Goal: Information Seeking & Learning: Learn about a topic

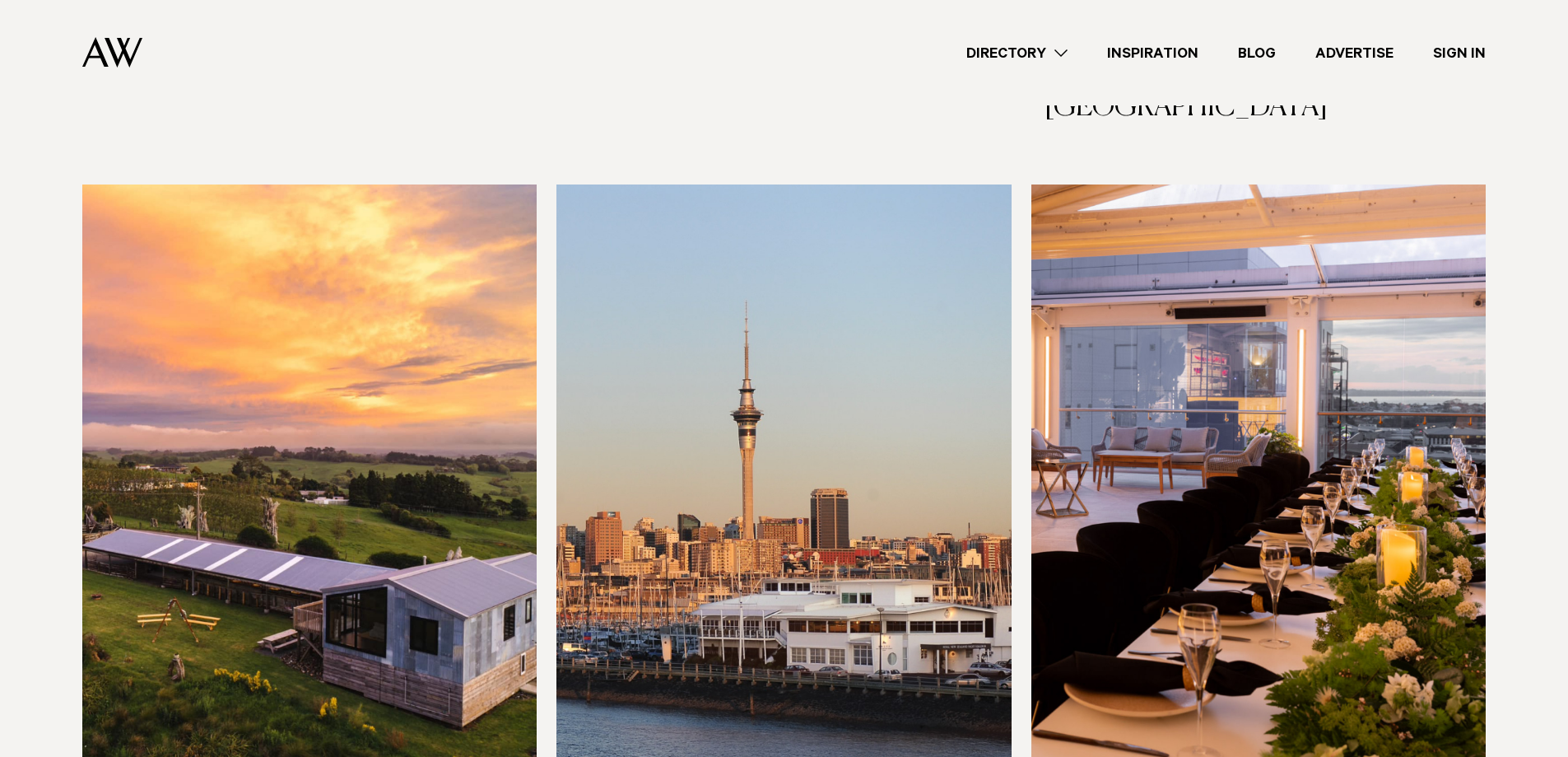
scroll to position [1214, 0]
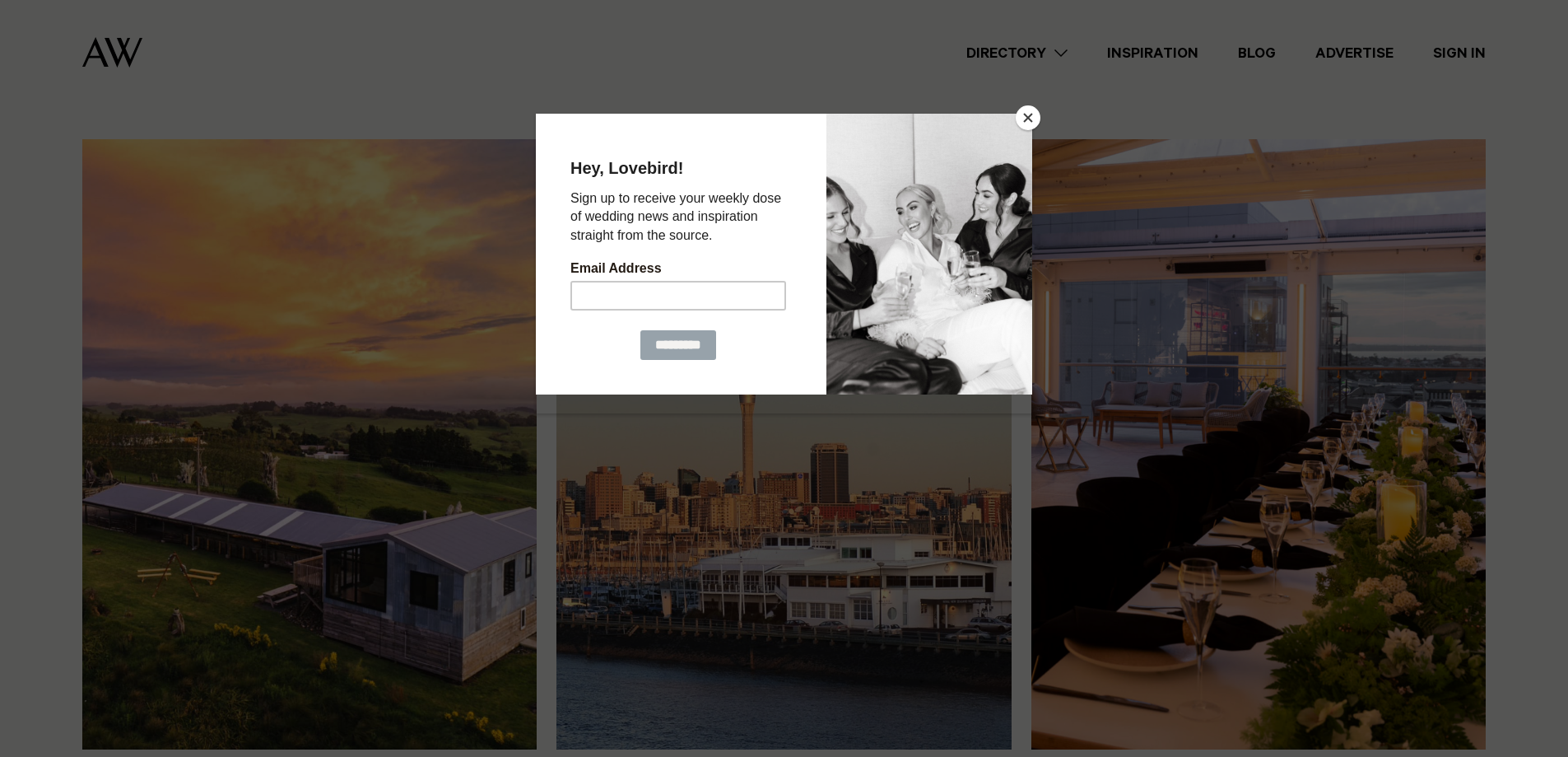
click at [1025, 114] on button "Close" at bounding box center [1028, 117] width 24 height 24
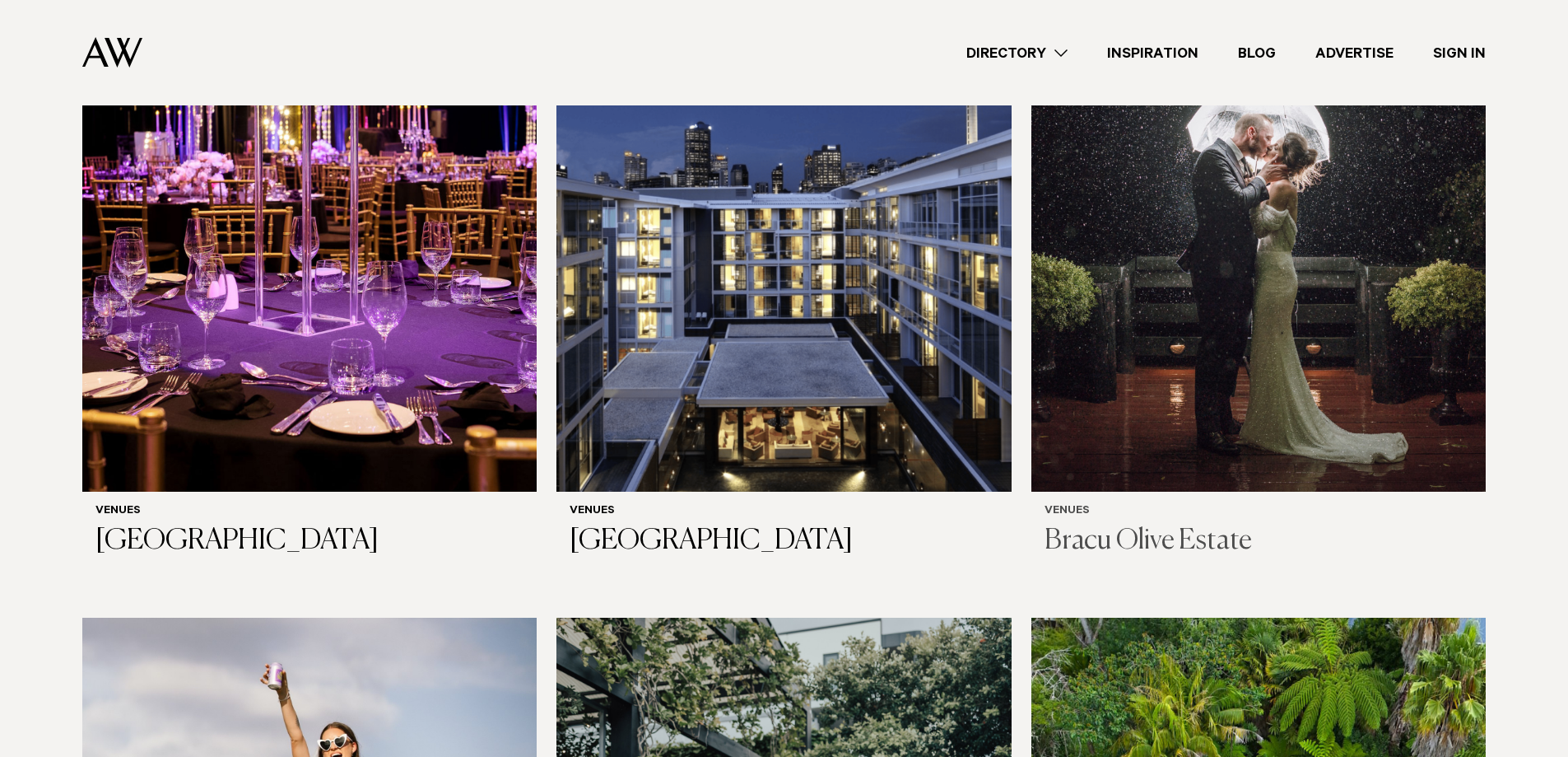
scroll to position [2923, 0]
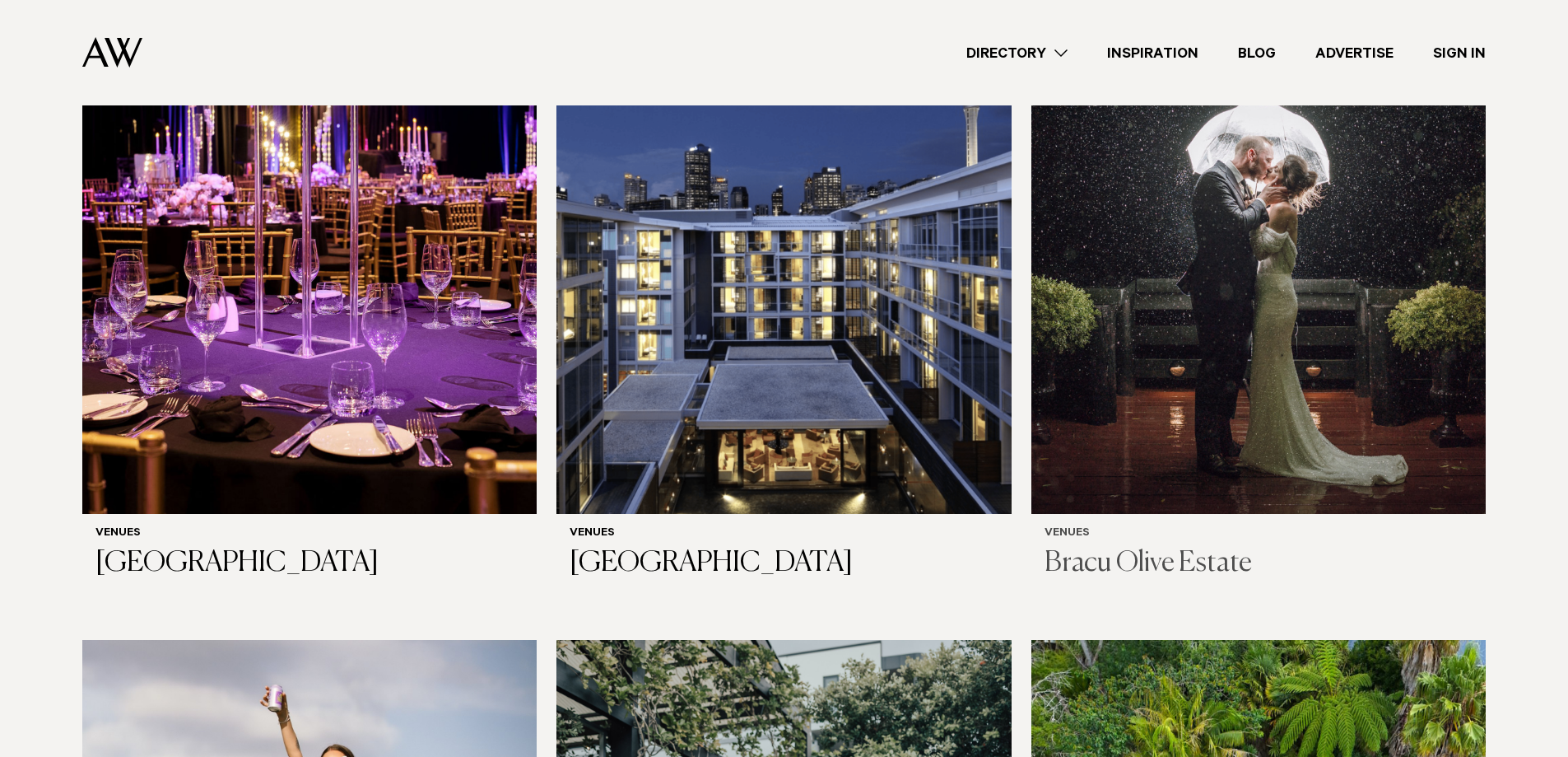
click at [1170, 546] on h3 "Bracu Olive Estate" at bounding box center [1258, 563] width 428 height 34
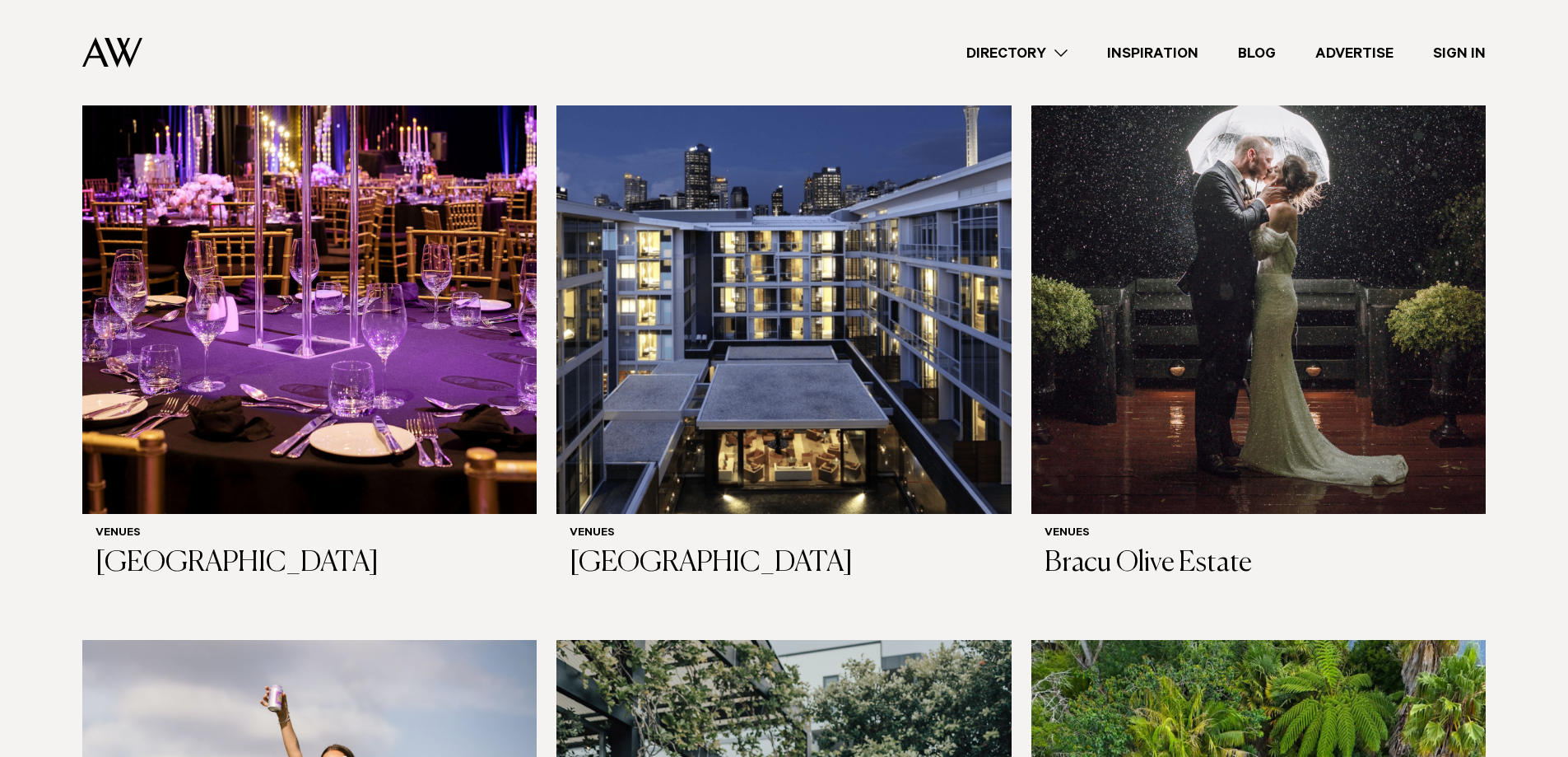
click at [1172, 56] on link "Inspiration" at bounding box center [1153, 52] width 131 height 22
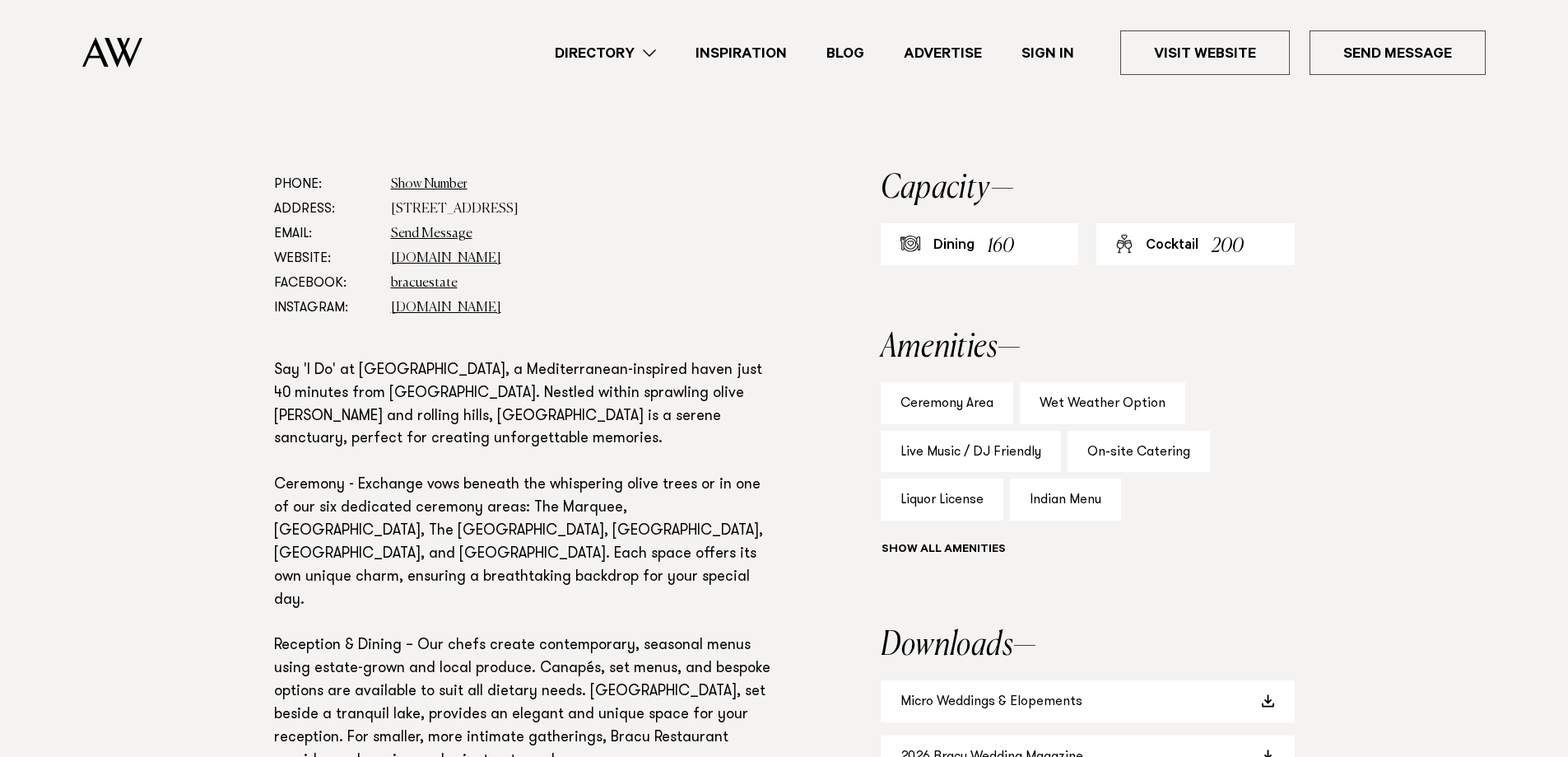
scroll to position [865, 0]
click at [1091, 409] on div "Wet Weather Option" at bounding box center [1102, 401] width 166 height 42
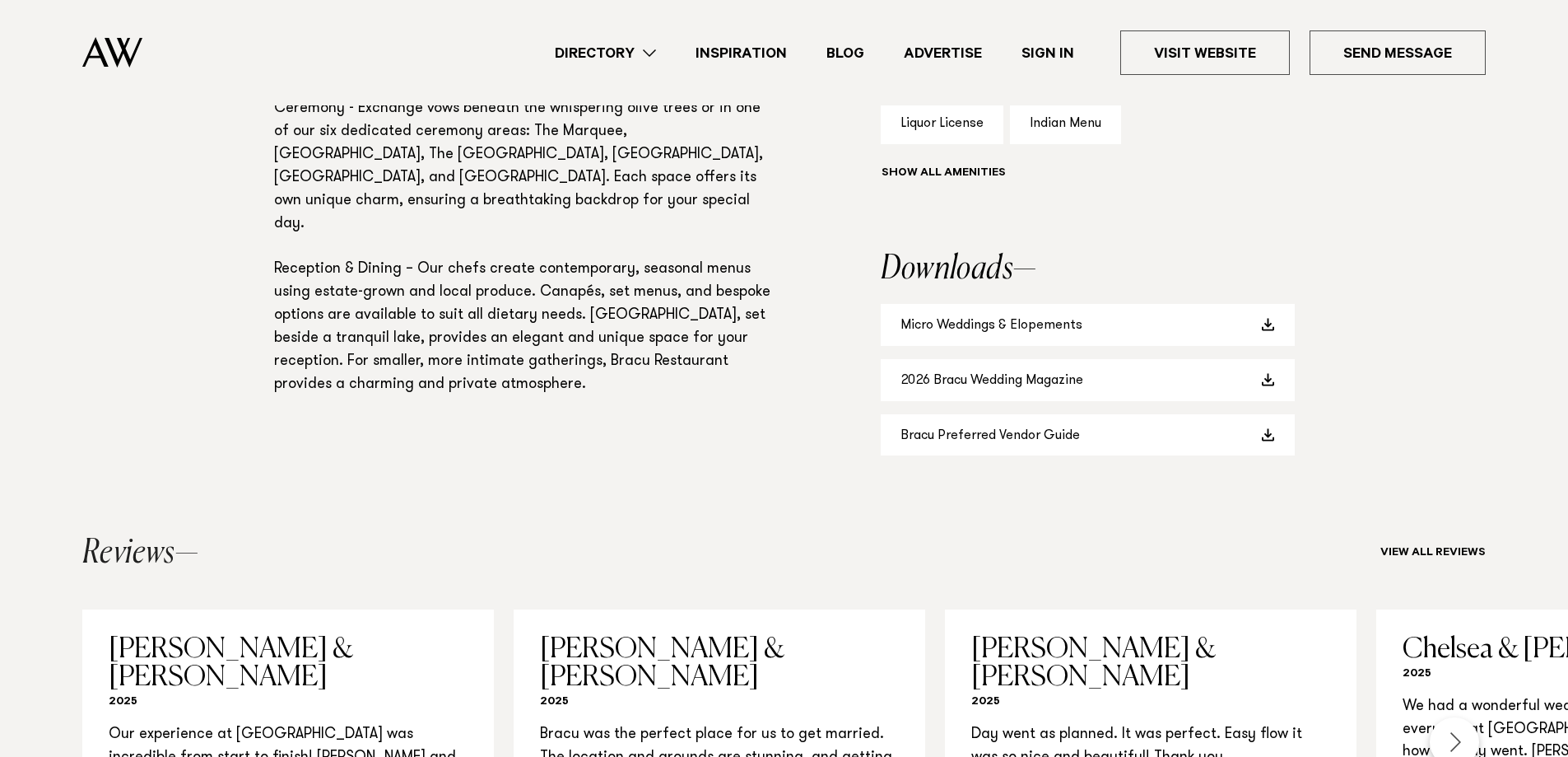
scroll to position [1318, 0]
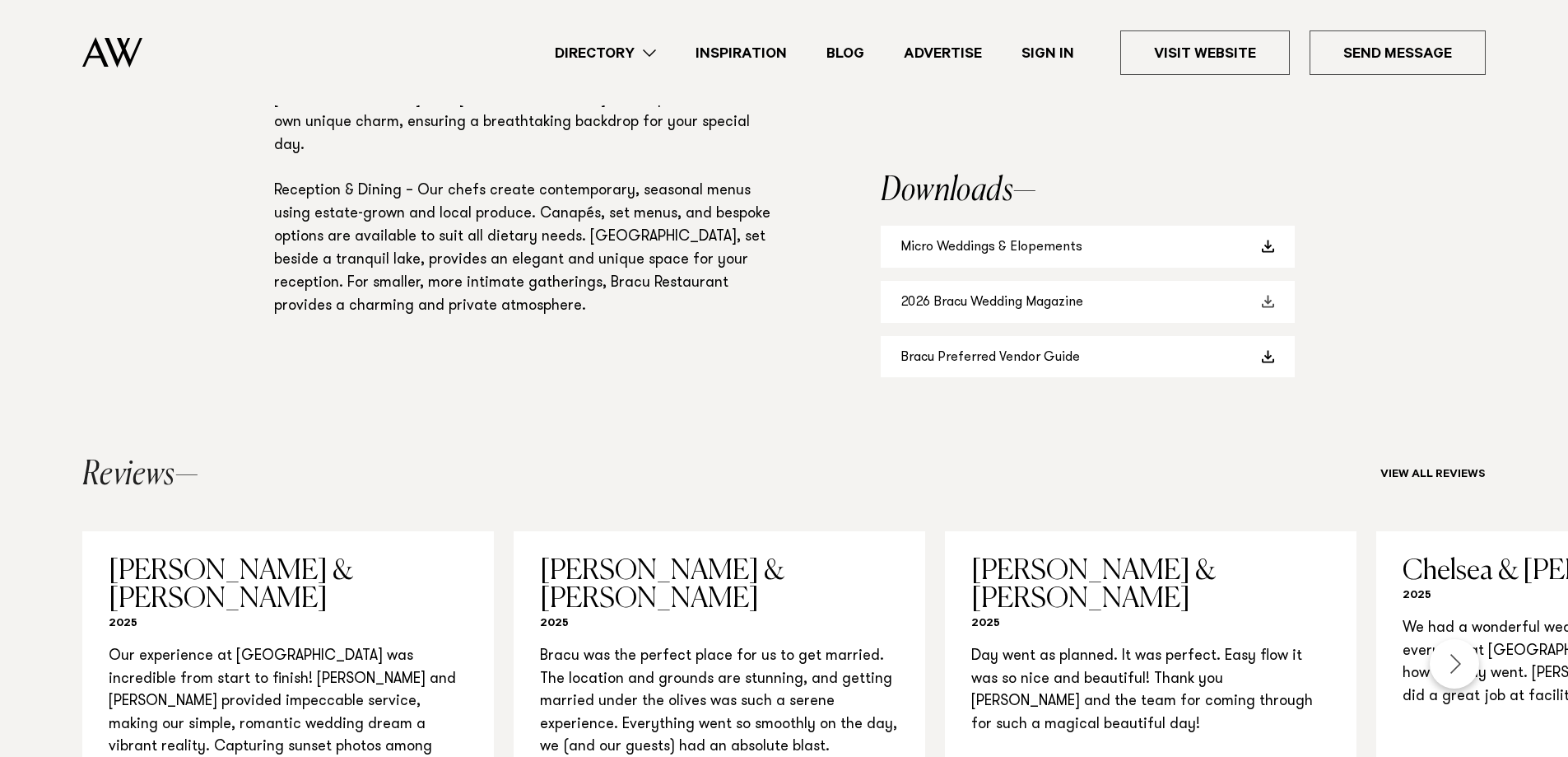
click at [1055, 306] on link "2026 Bracu Wedding Magazine" at bounding box center [1088, 301] width 414 height 42
click at [1269, 303] on span at bounding box center [1269, 302] width 14 height 14
click at [1203, 66] on link "Visit Website" at bounding box center [1205, 52] width 170 height 45
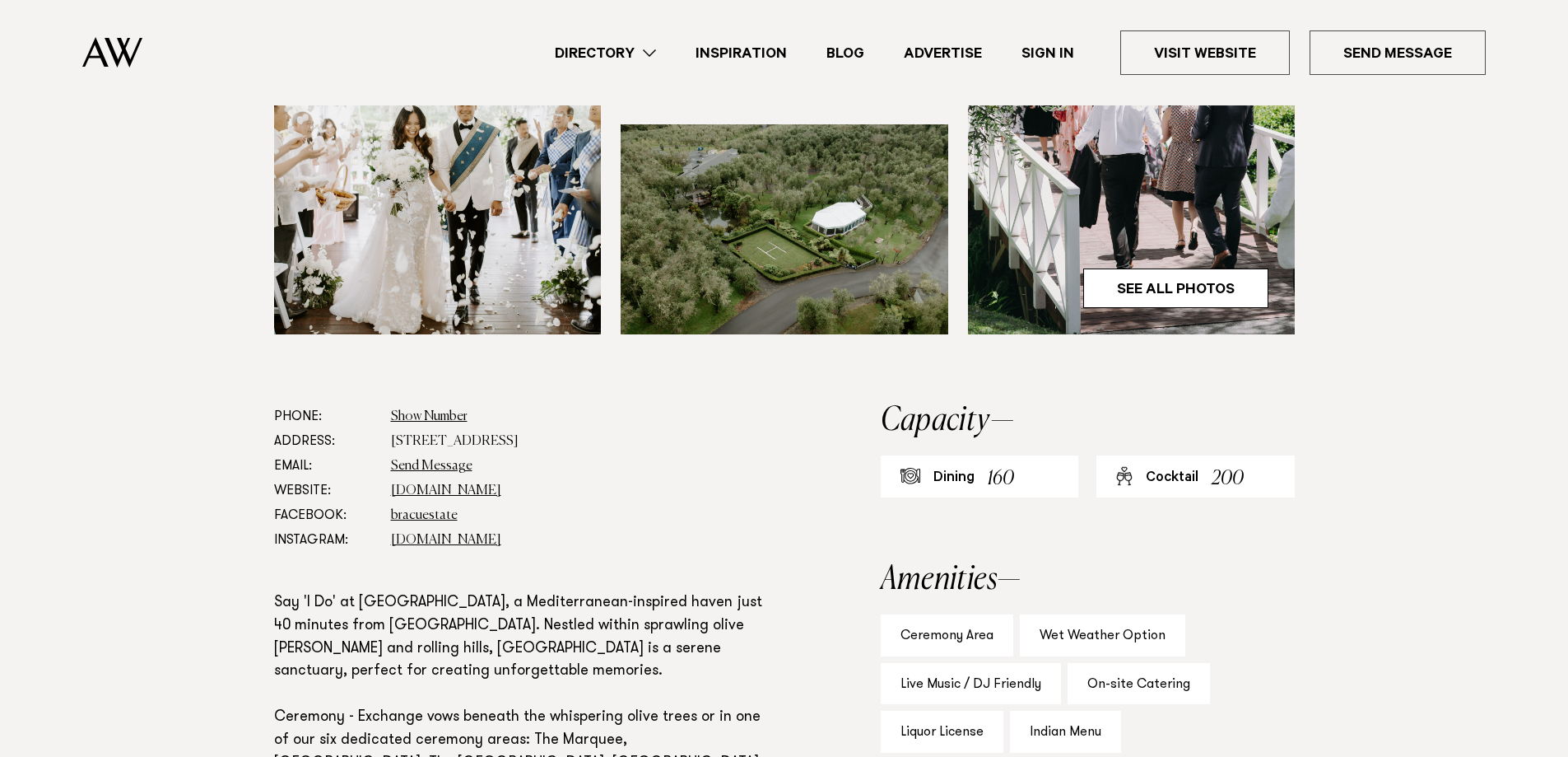
scroll to position [432, 0]
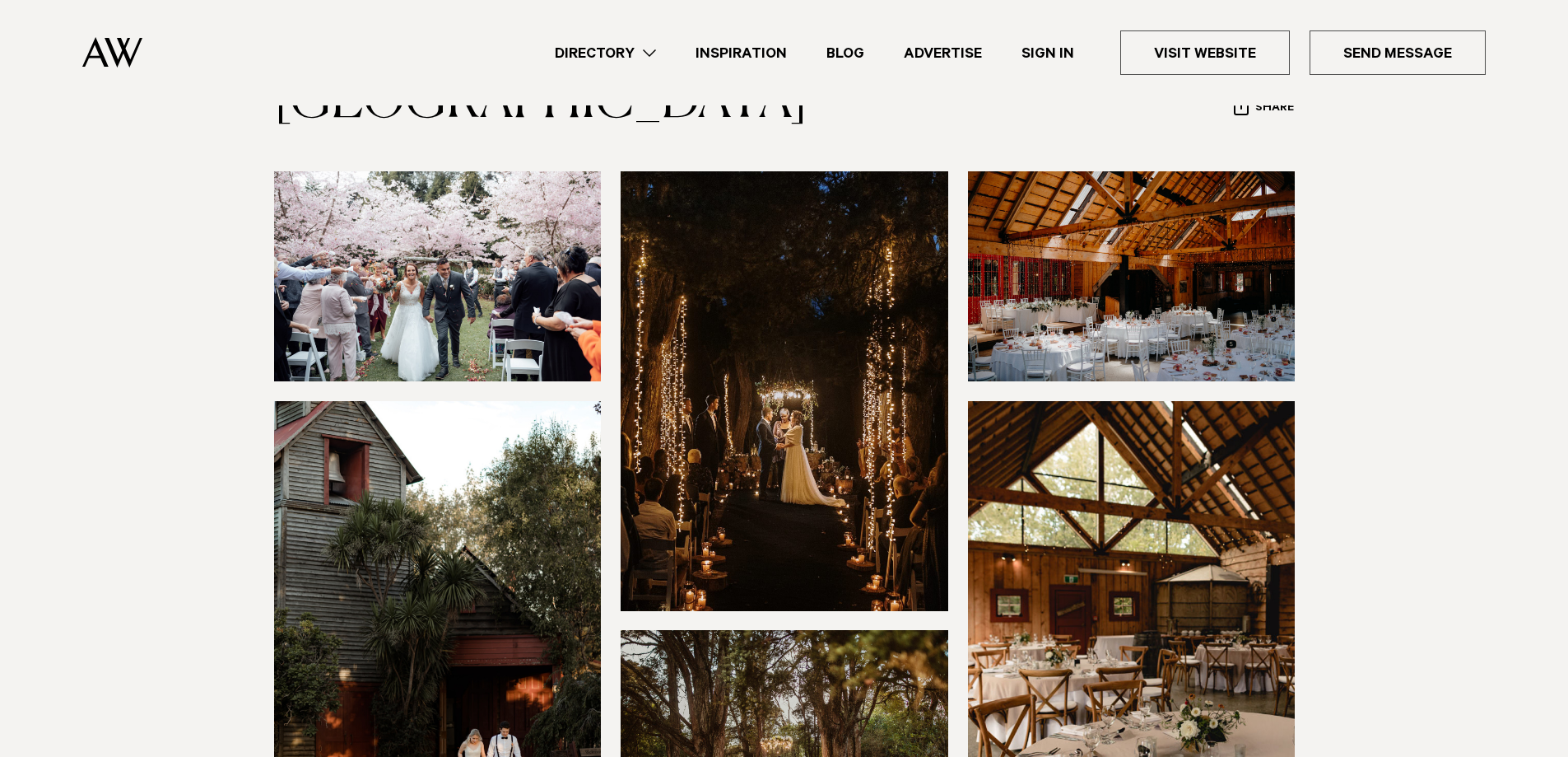
scroll to position [268, 0]
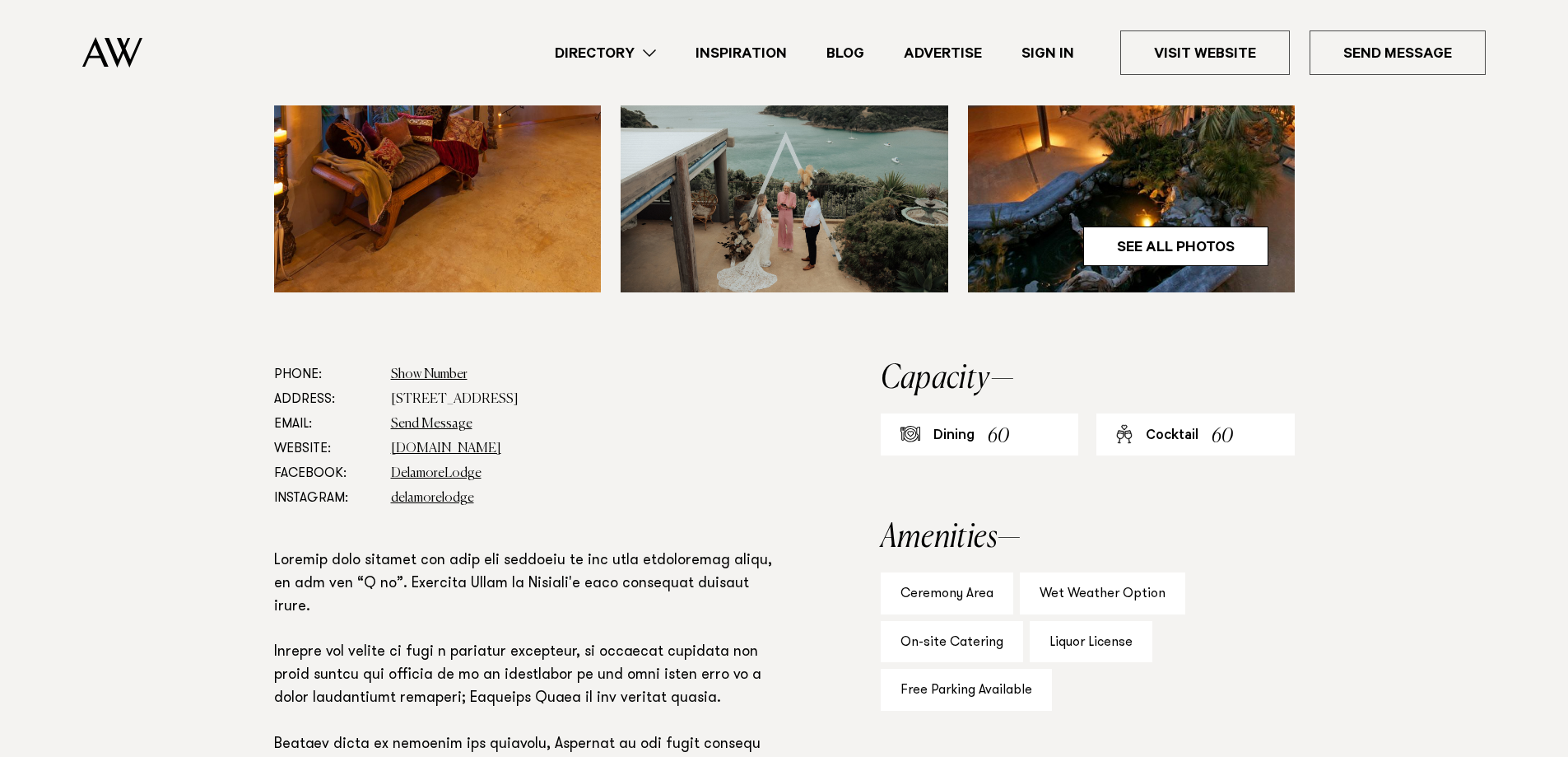
scroll to position [700, 0]
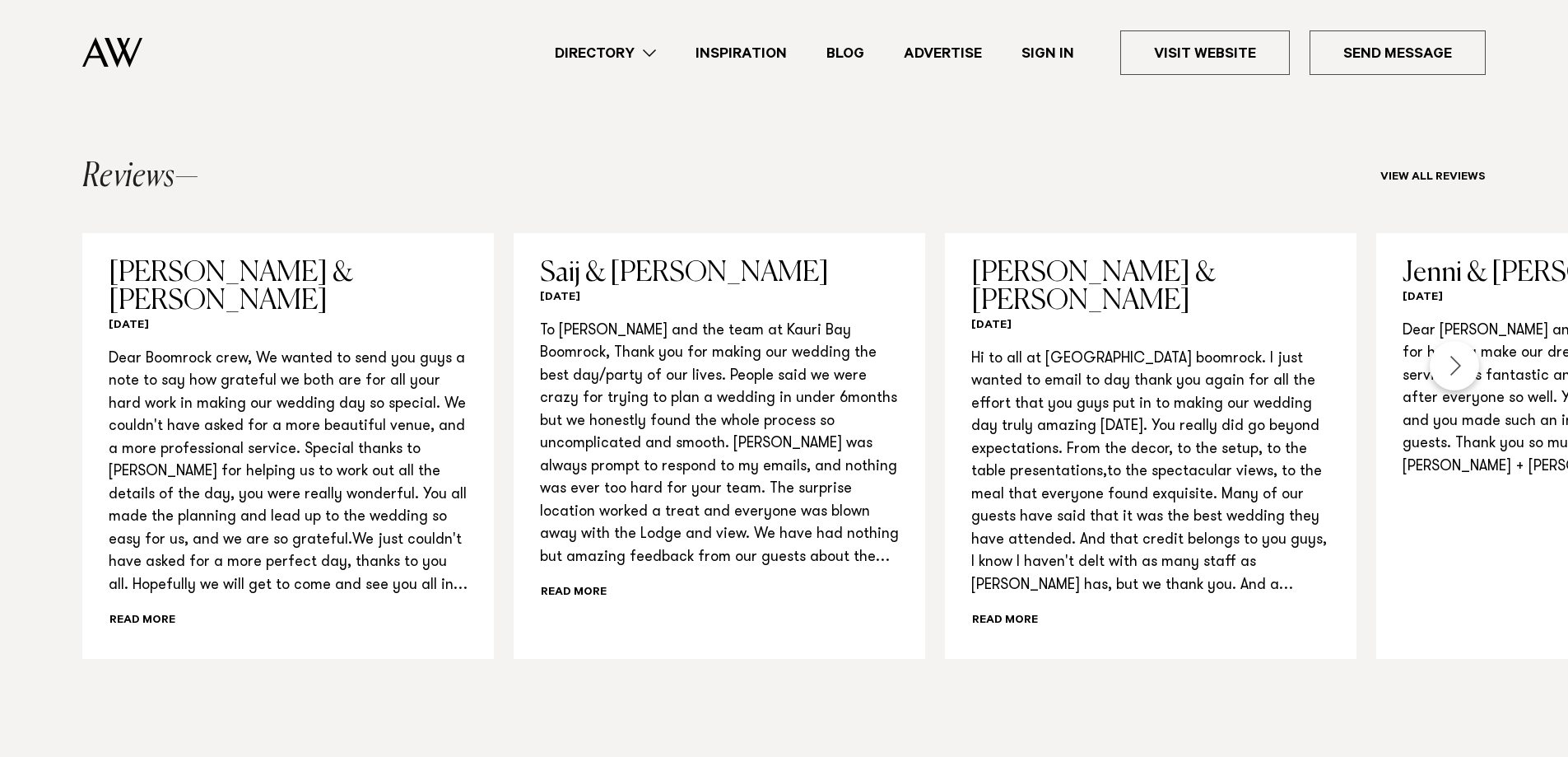
scroll to position [1276, 0]
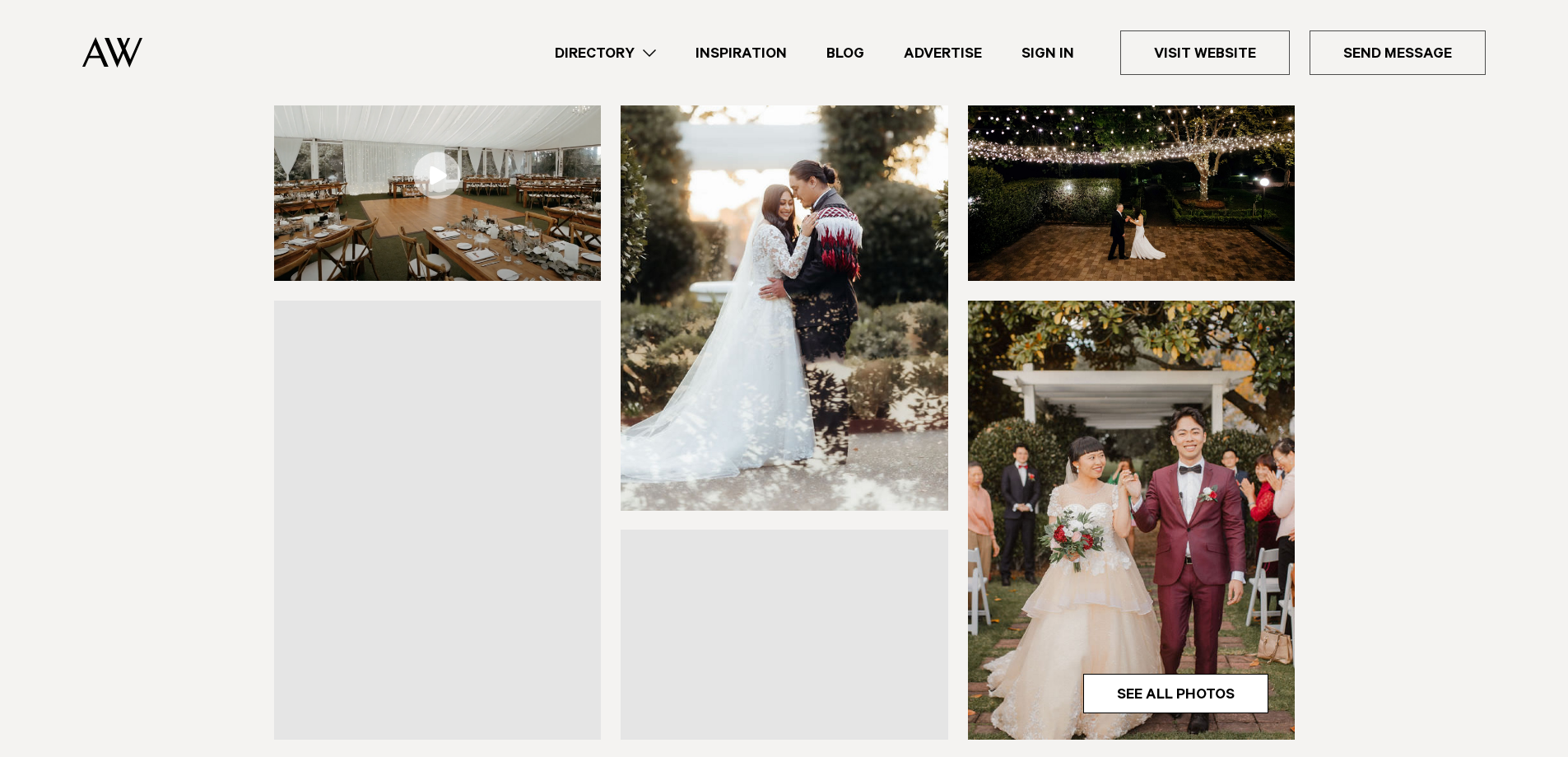
scroll to position [309, 0]
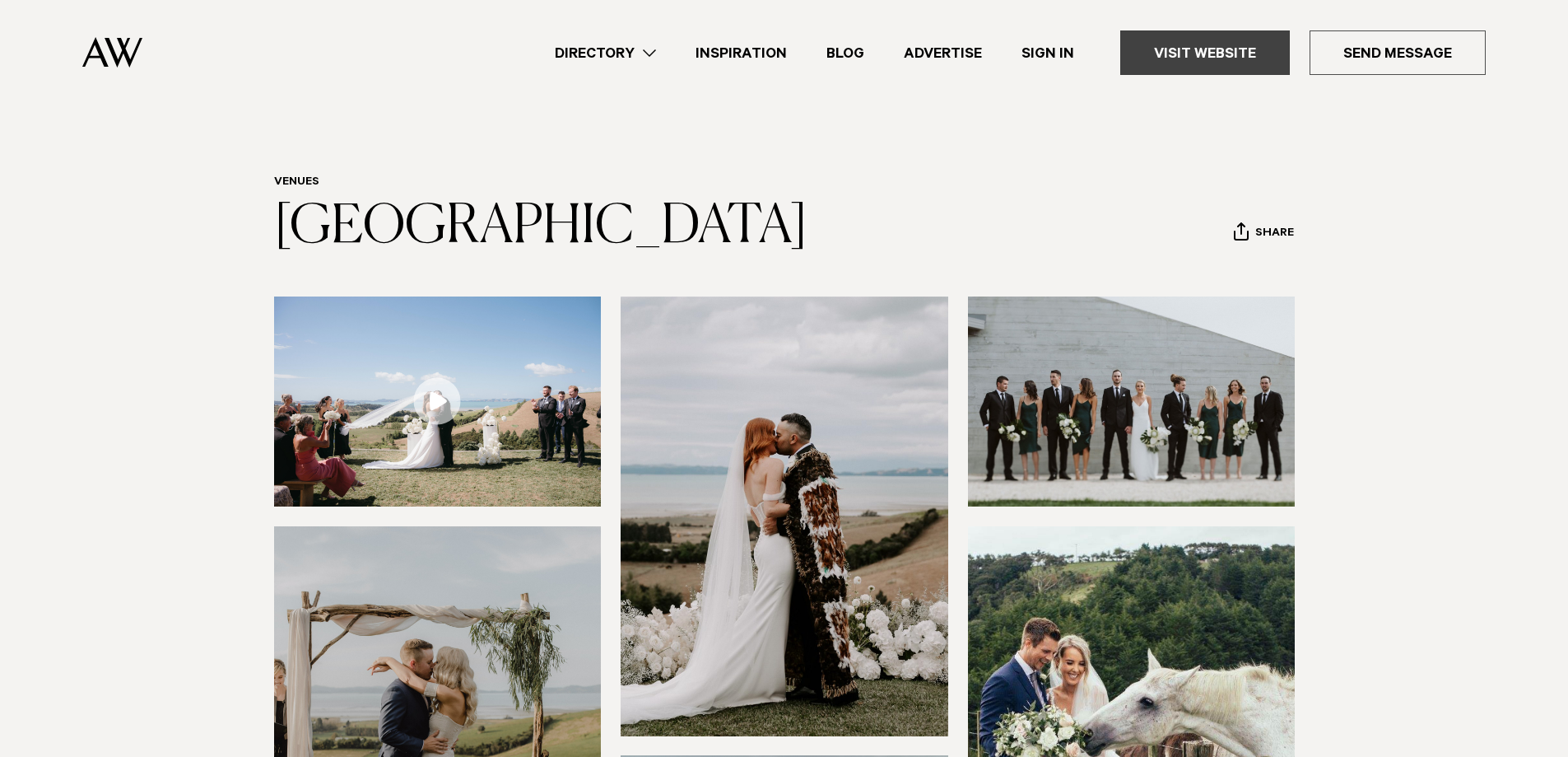
click at [1261, 47] on link "Visit Website" at bounding box center [1205, 52] width 170 height 45
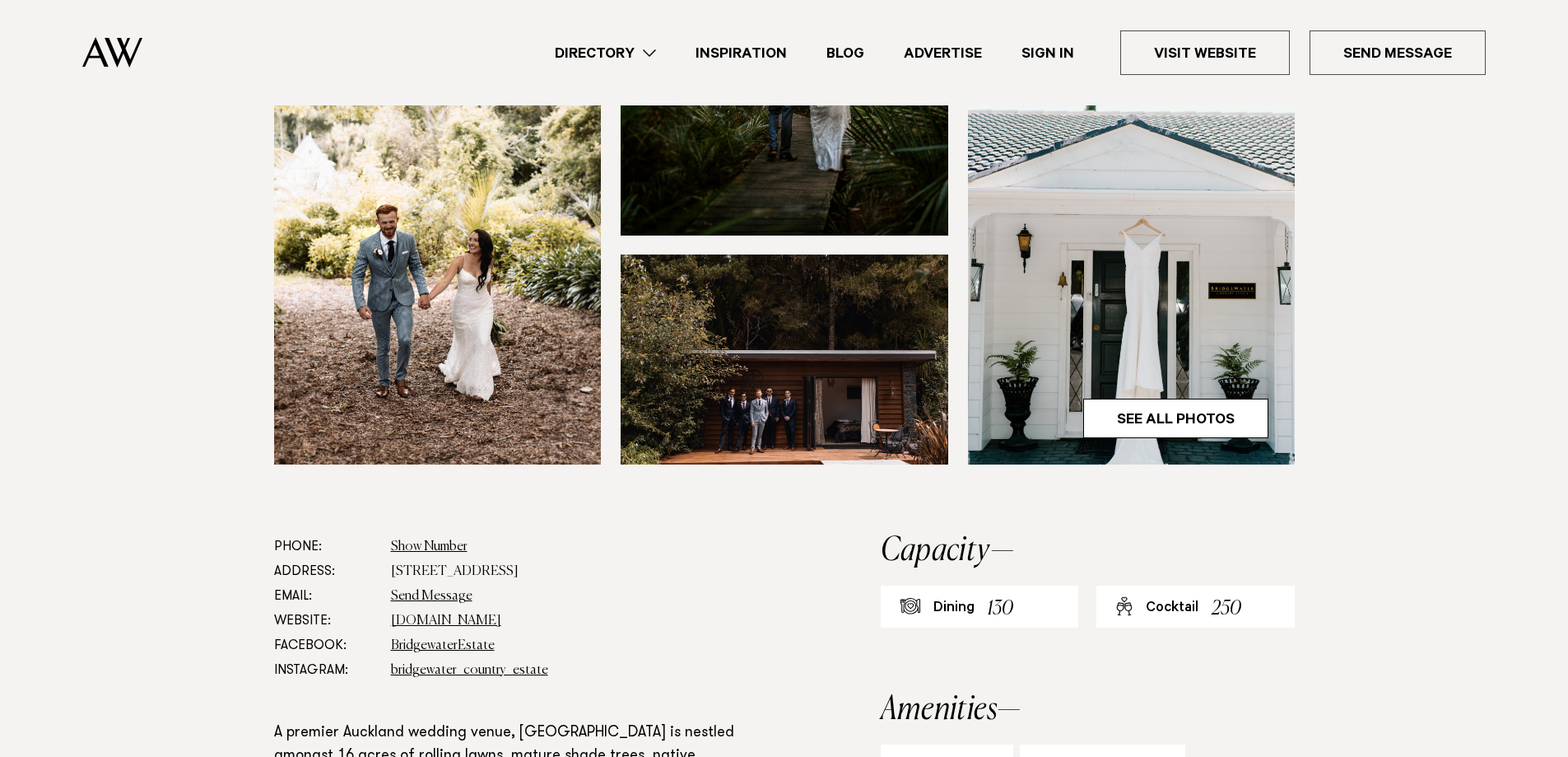
scroll to position [514, 0]
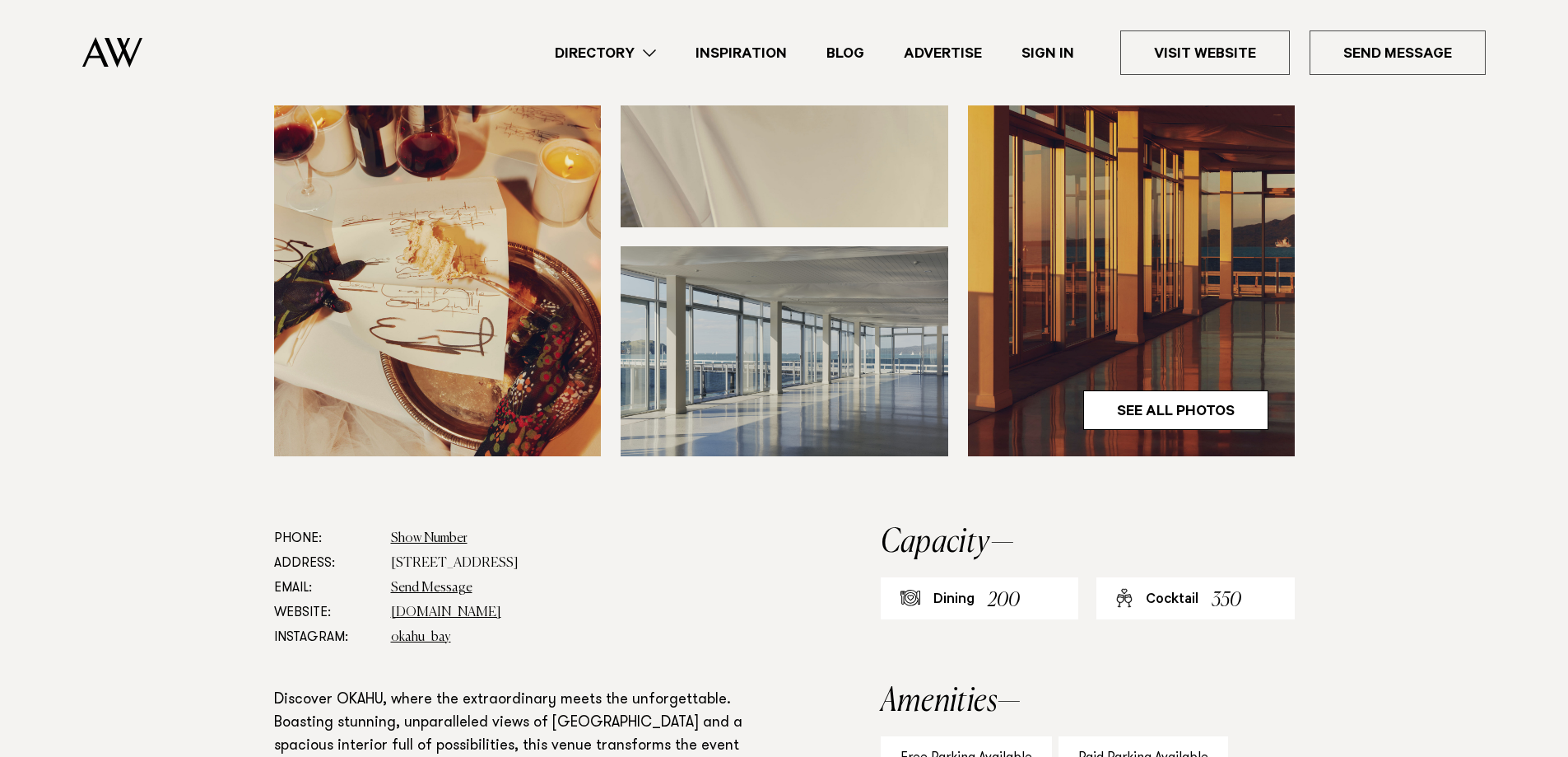
scroll to position [514, 0]
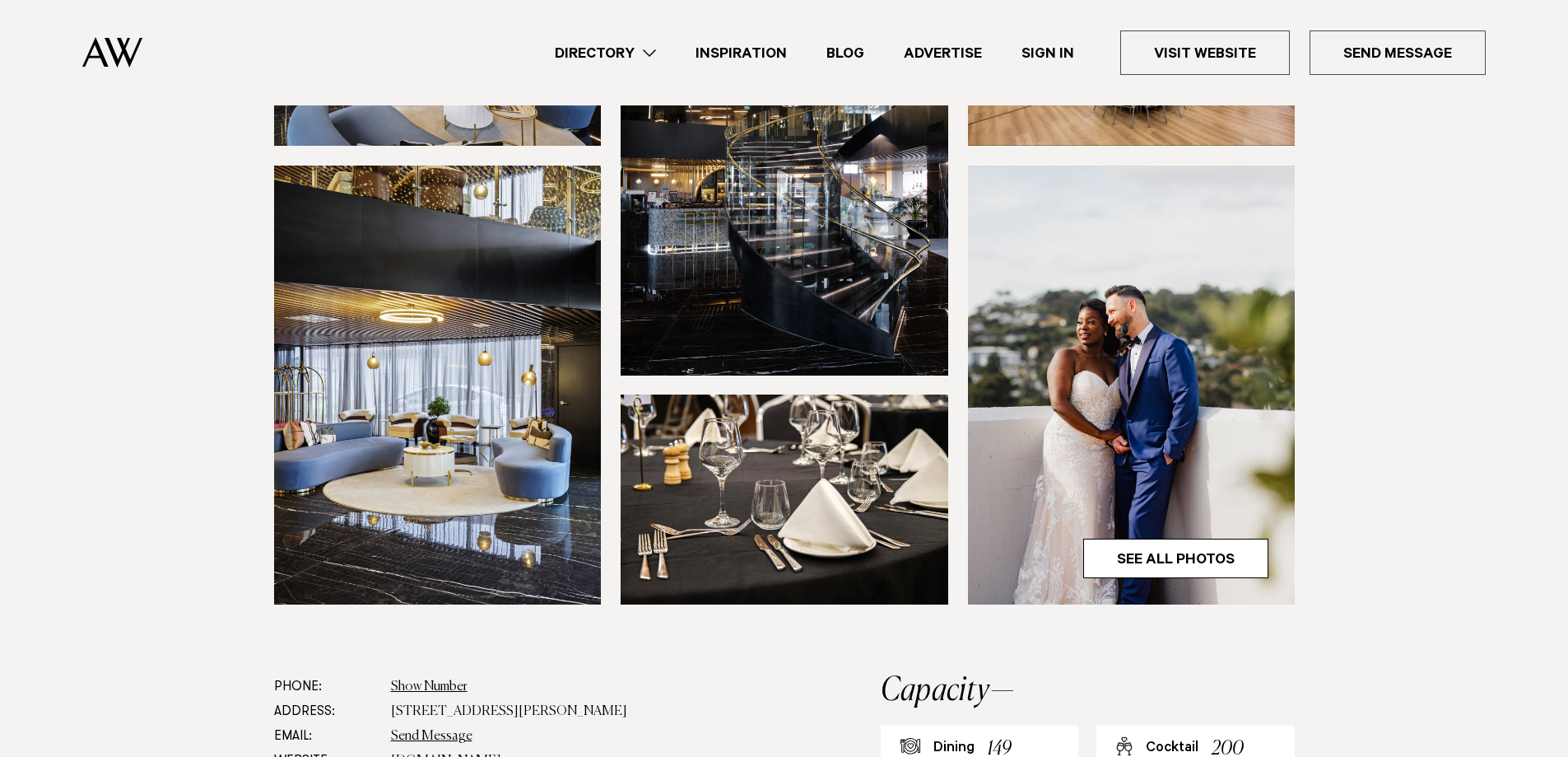
scroll to position [371, 0]
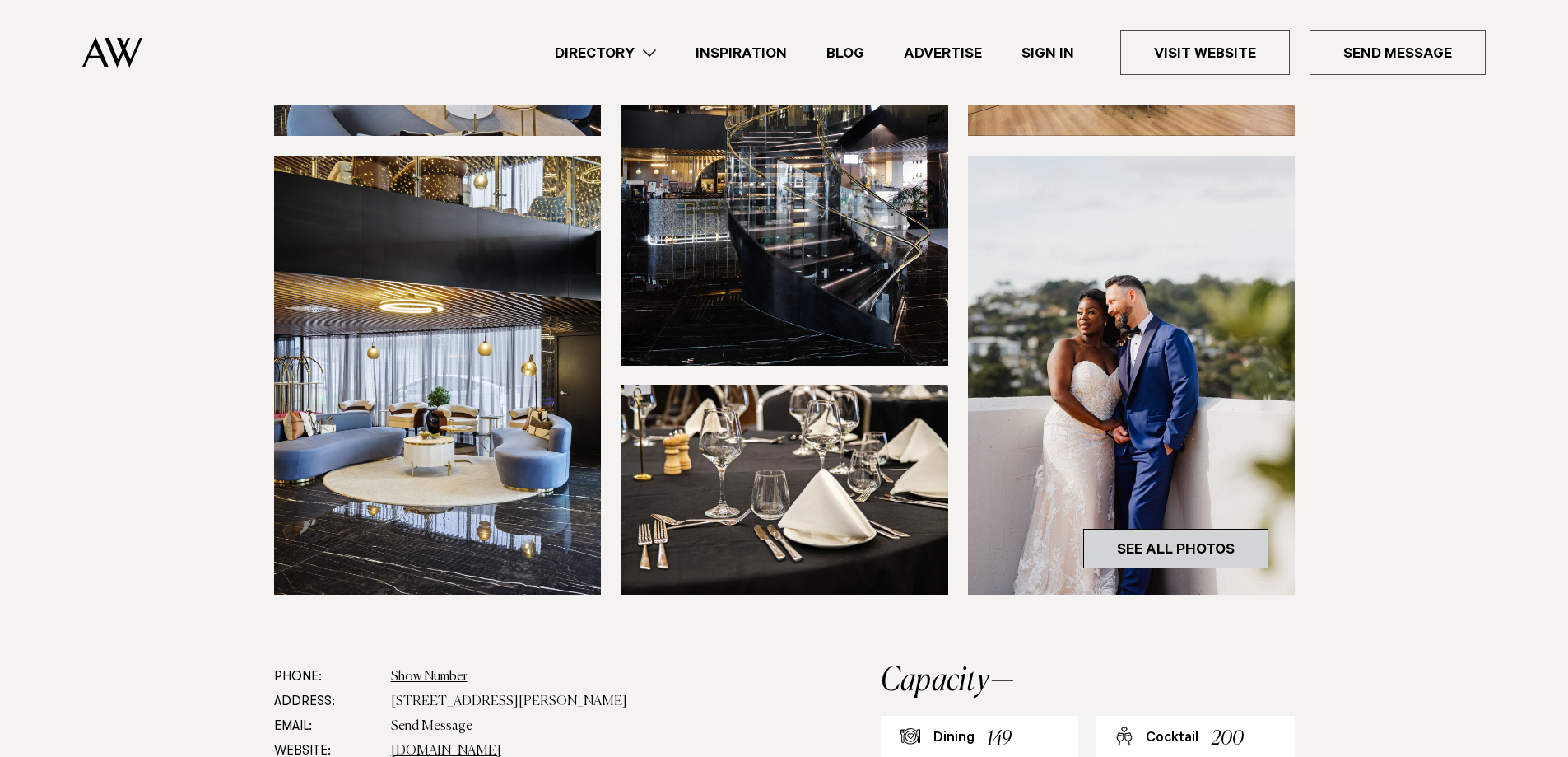
click at [1145, 538] on link "See All Photos" at bounding box center [1176, 548] width 185 height 40
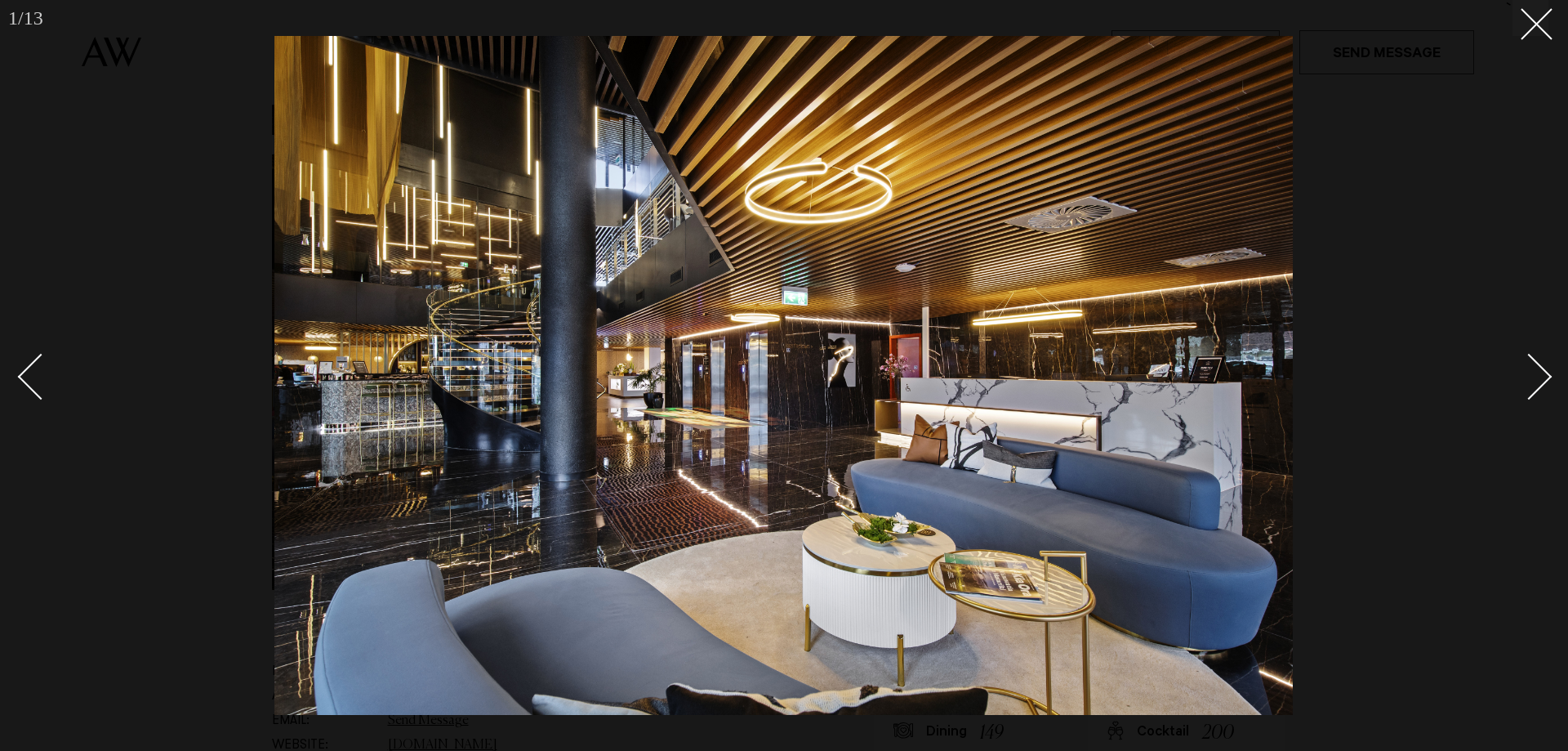
click at [1536, 371] on div "Next slide" at bounding box center [1529, 376] width 46 height 46
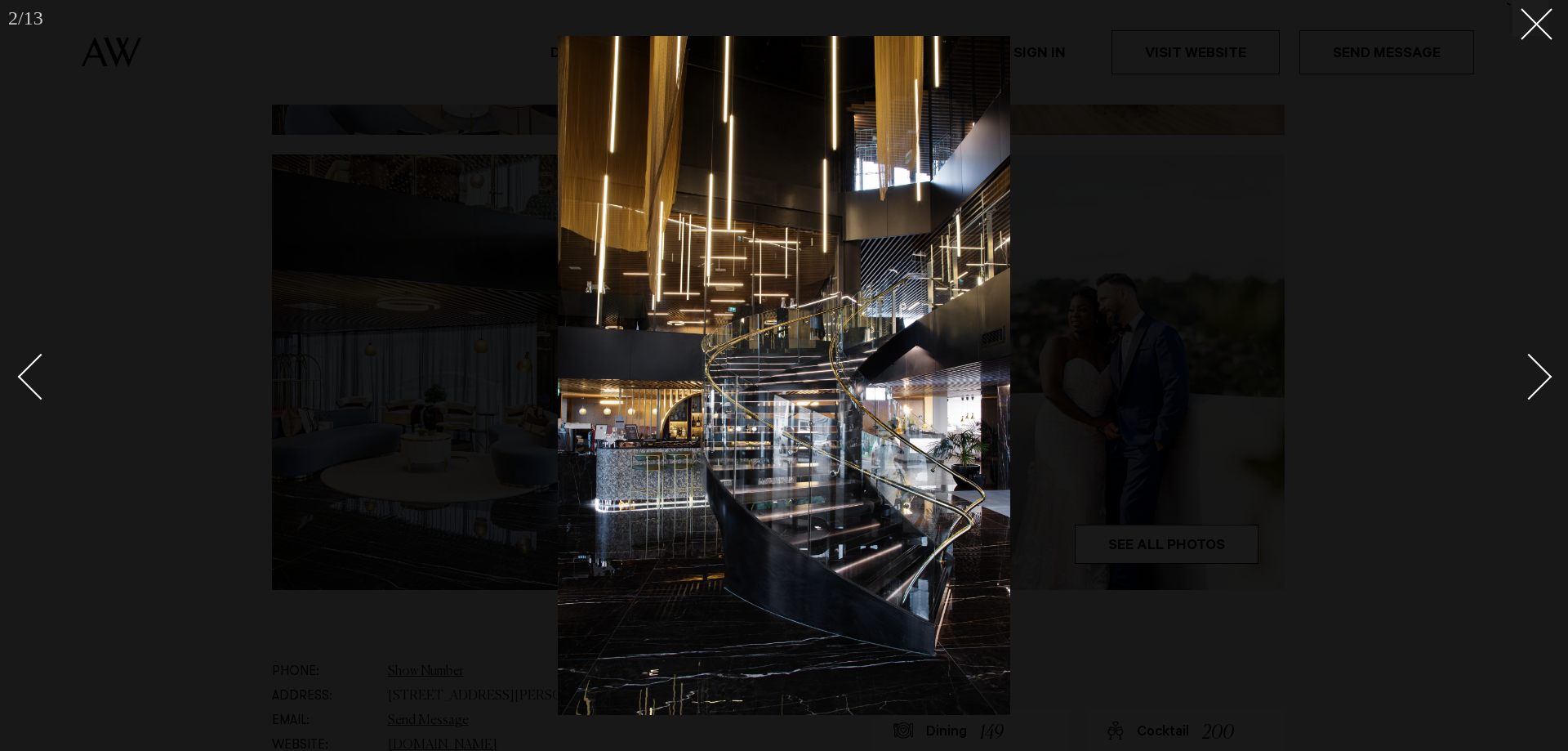
click at [1536, 371] on div "Next slide" at bounding box center [1529, 376] width 46 height 46
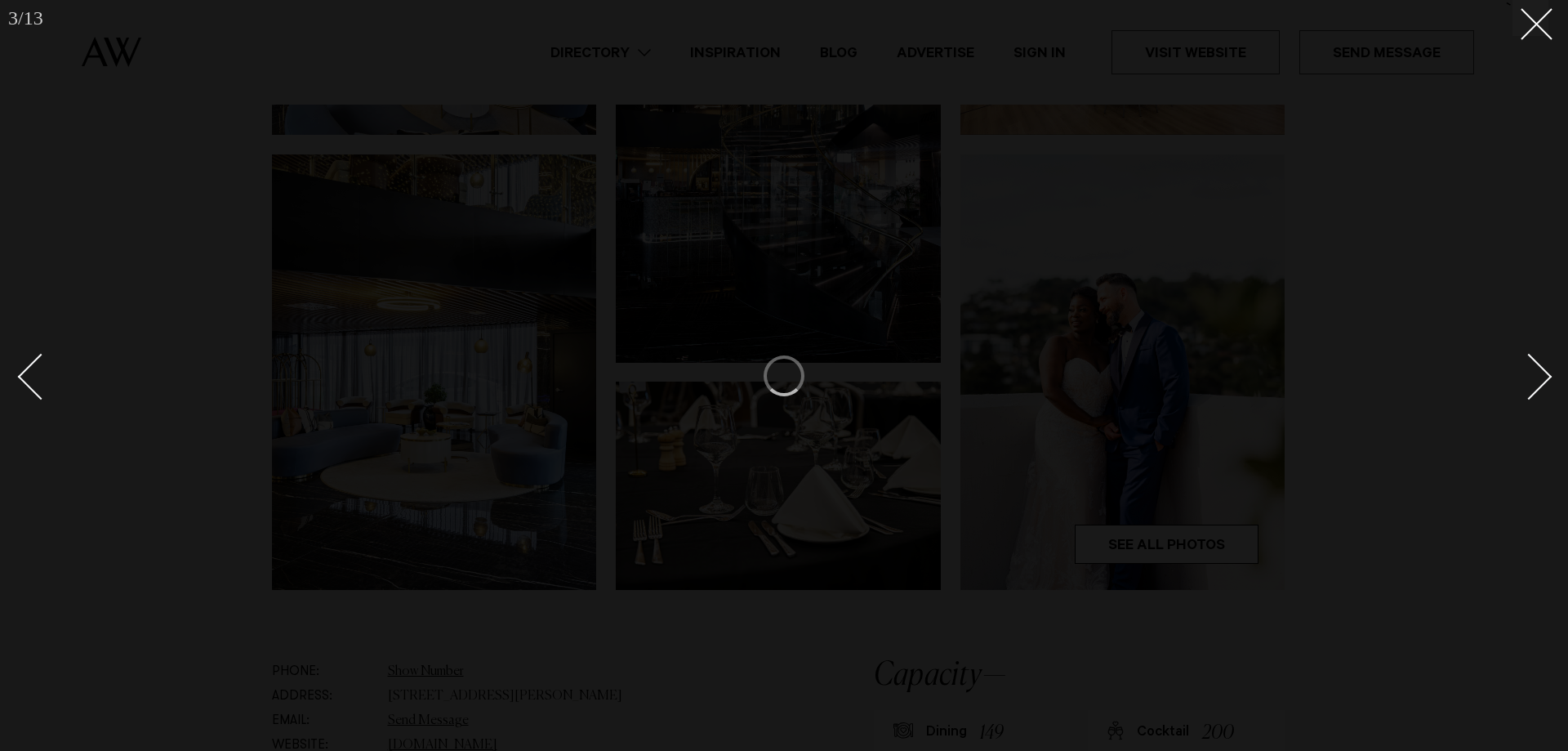
click at [1536, 371] on div "Next slide" at bounding box center [1529, 376] width 46 height 46
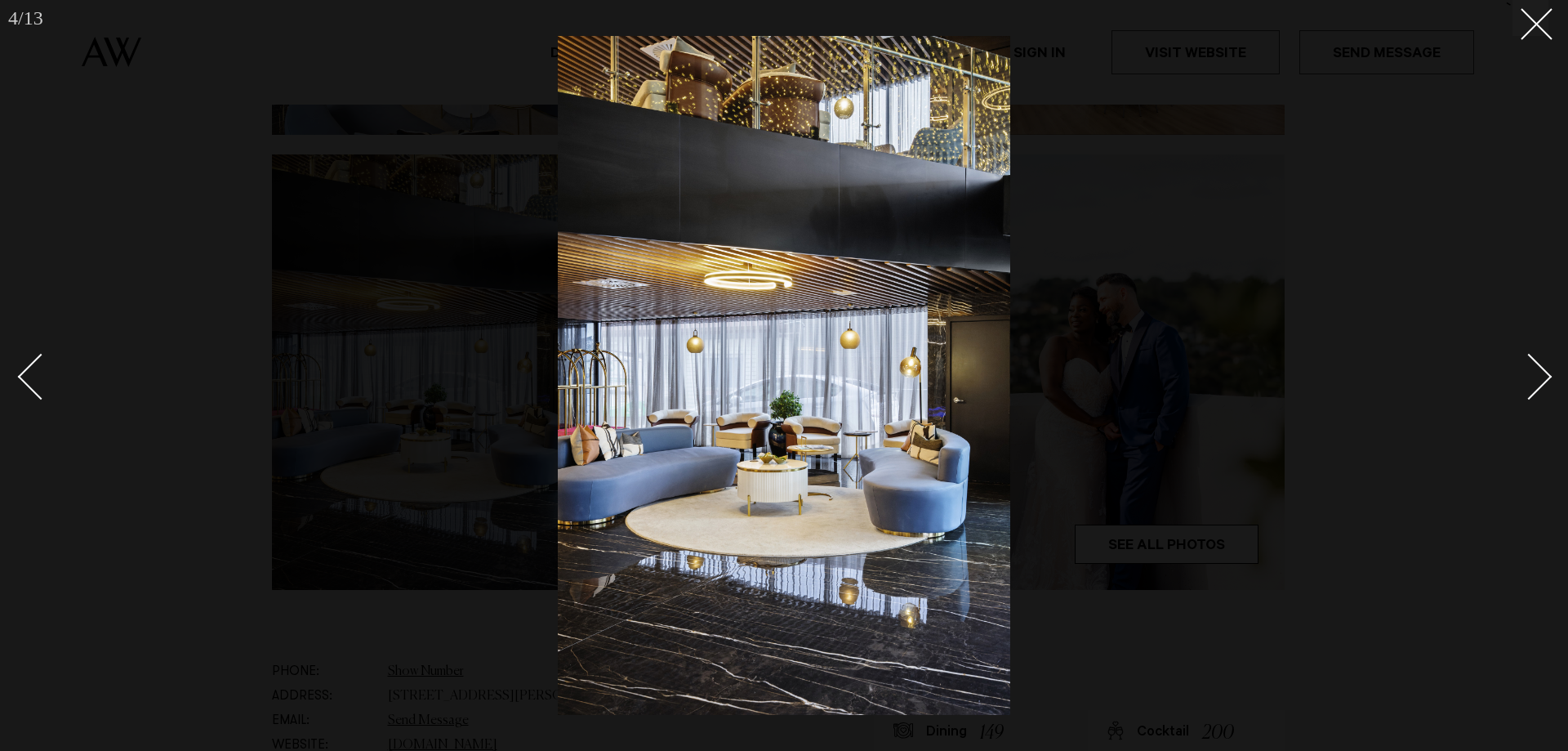
click at [1536, 371] on div "Next slide" at bounding box center [1529, 376] width 46 height 46
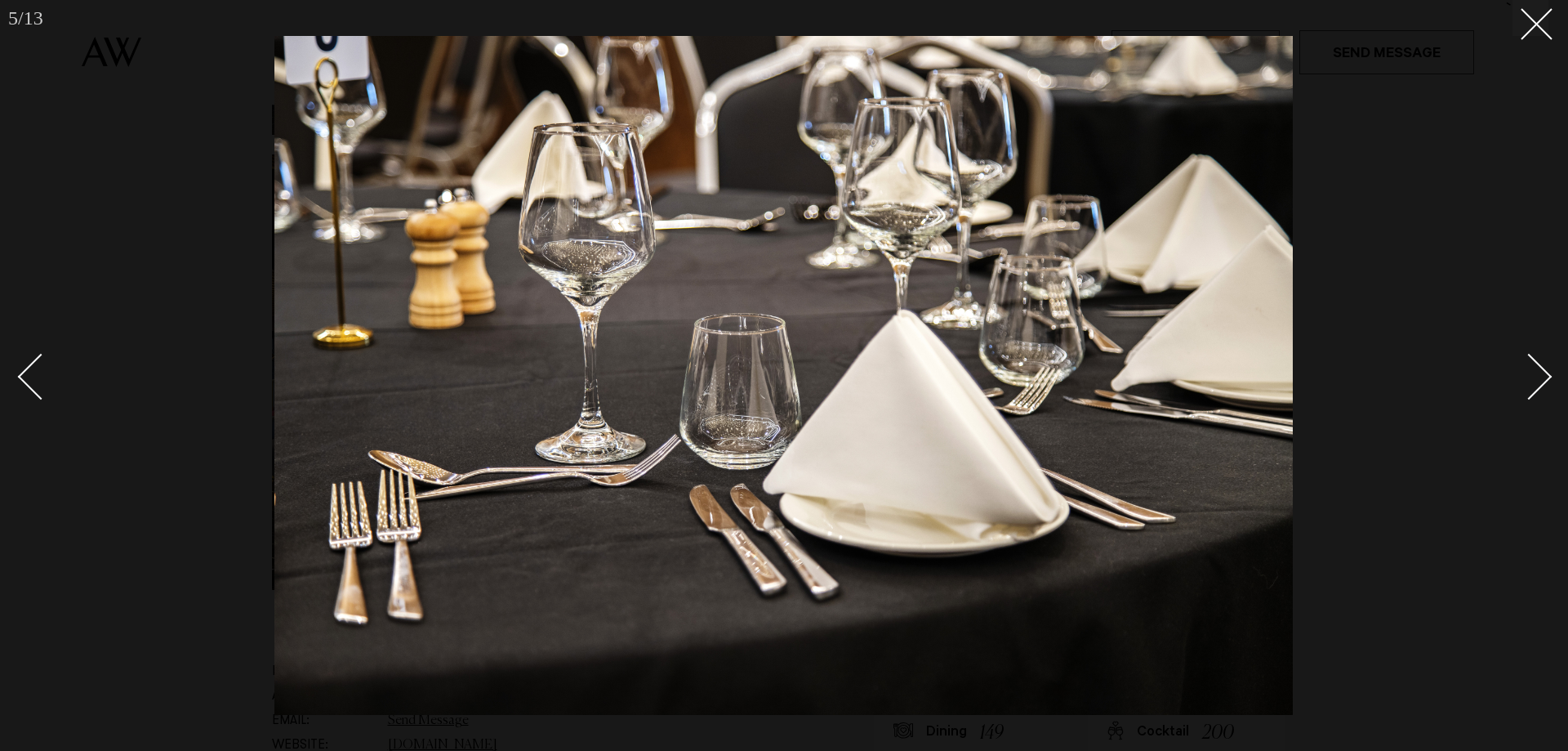
click at [1536, 371] on div "Next slide" at bounding box center [1529, 376] width 46 height 46
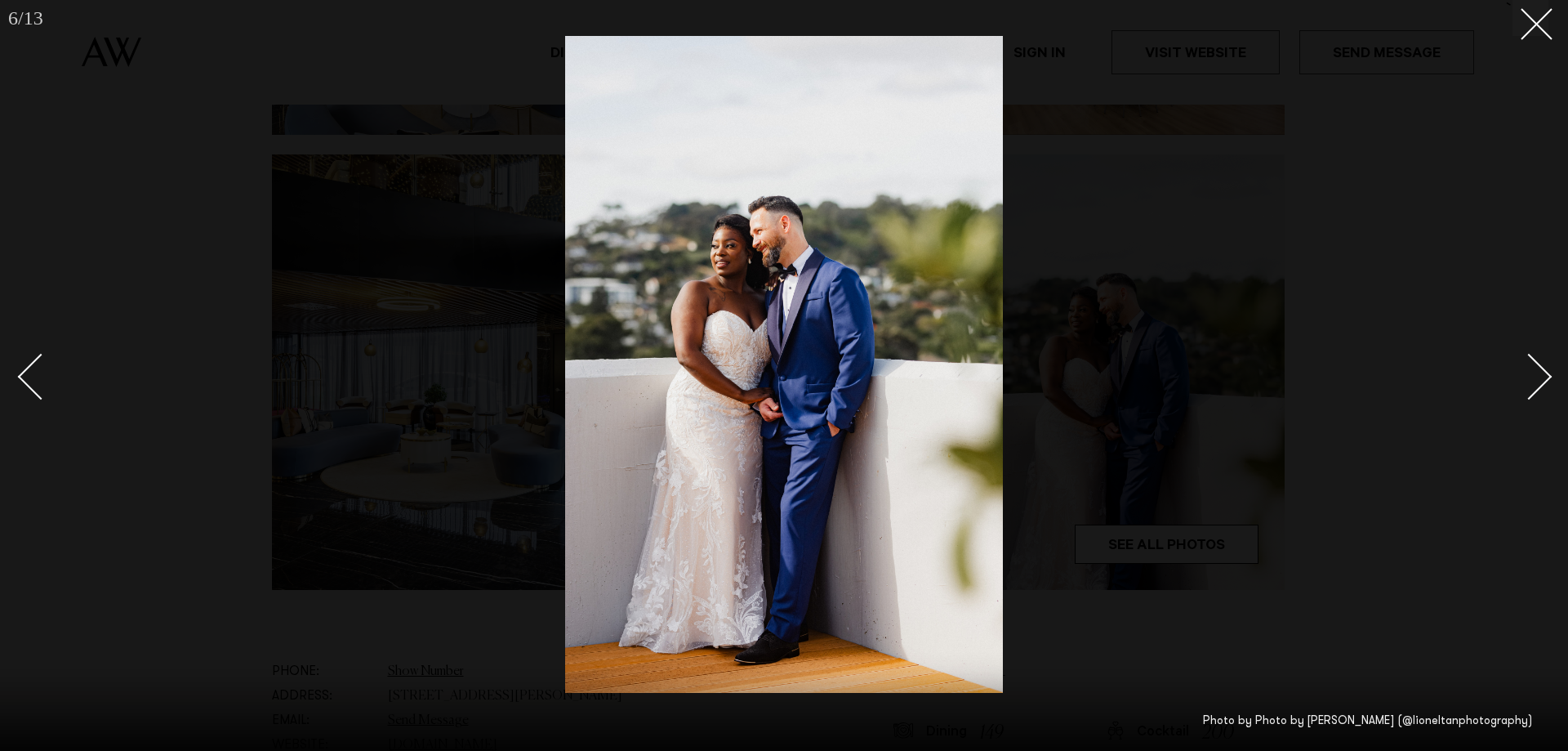
click at [1536, 371] on div "Next slide" at bounding box center [1529, 376] width 46 height 46
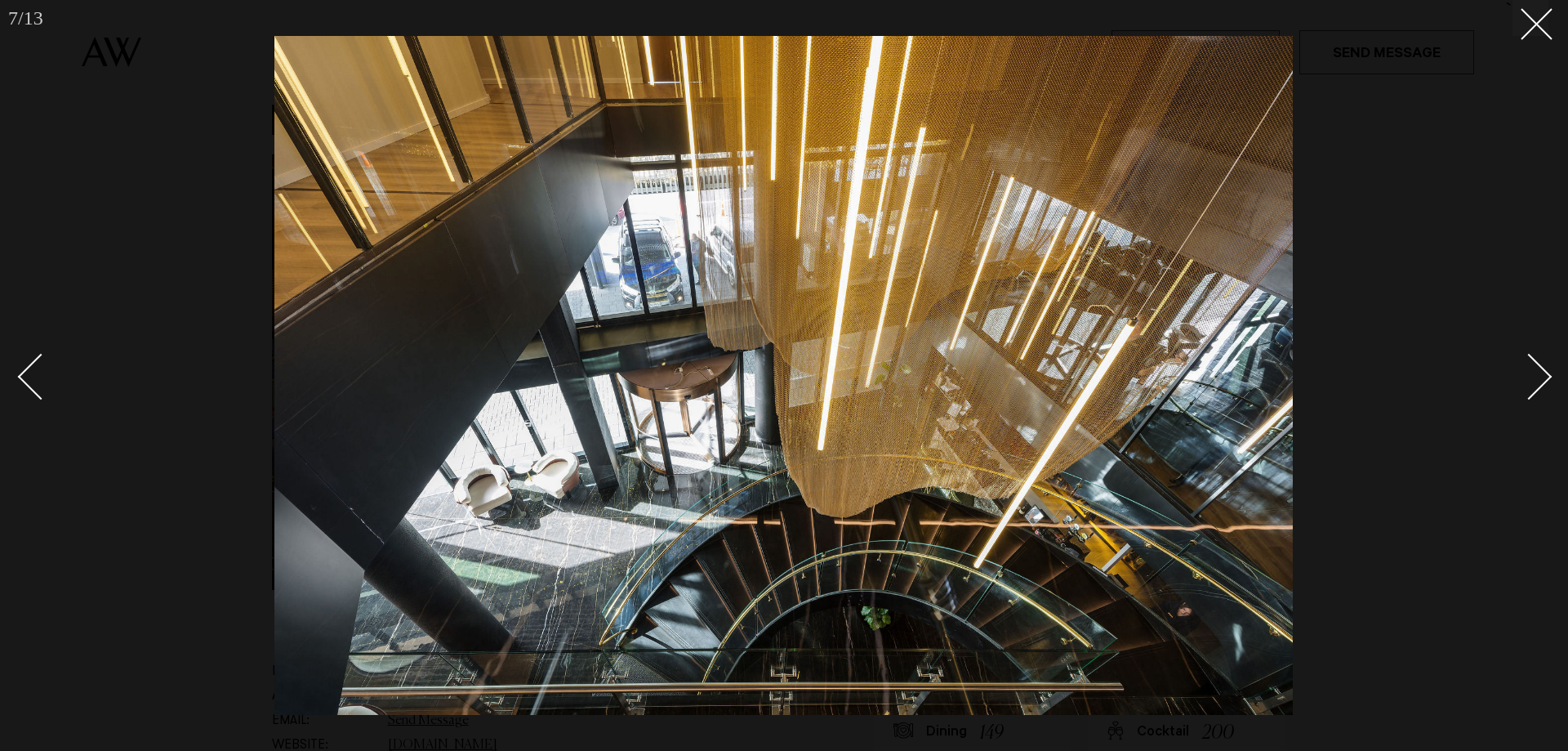
click at [1536, 371] on div "Next slide" at bounding box center [1529, 376] width 46 height 46
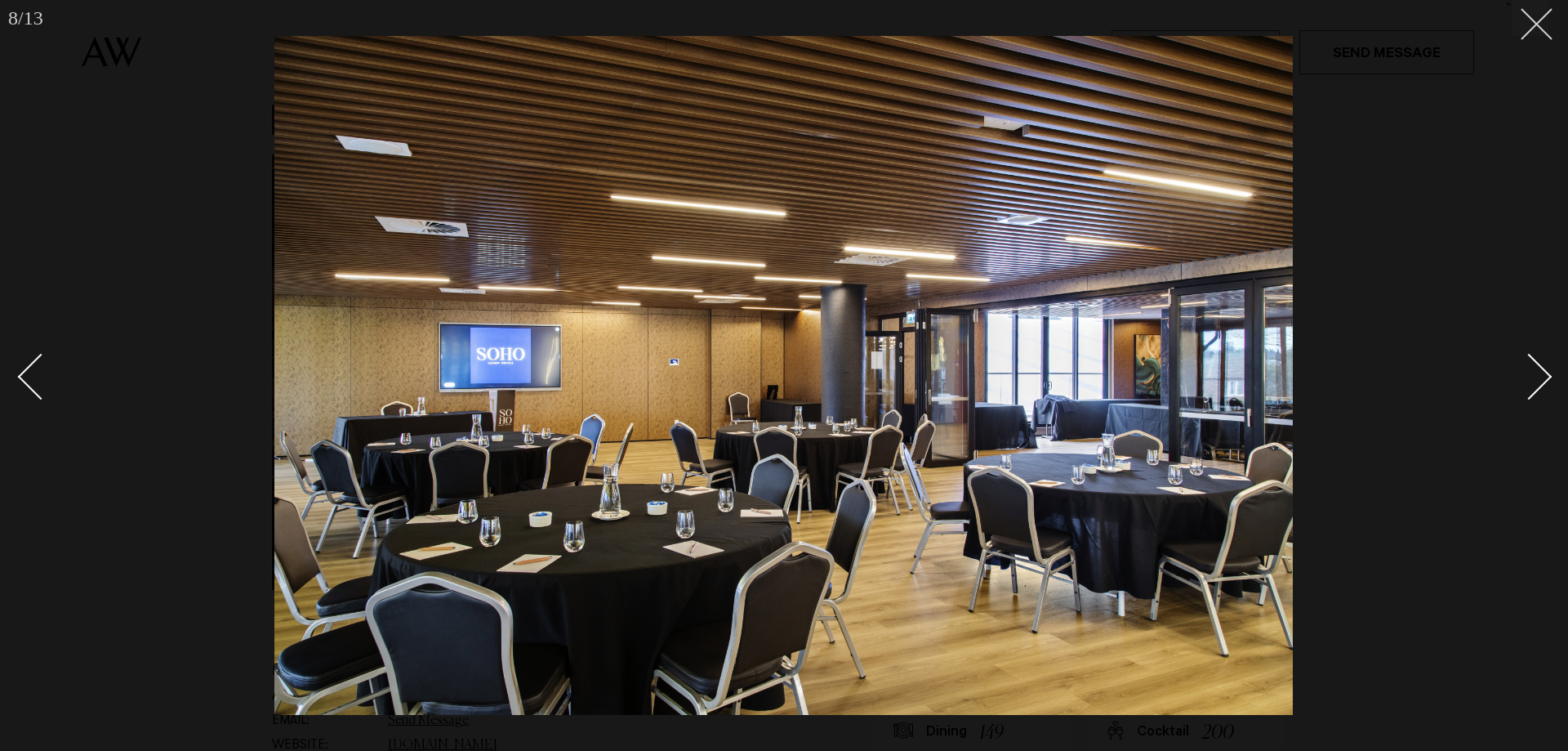
click at [1545, 18] on button at bounding box center [1529, 17] width 36 height 36
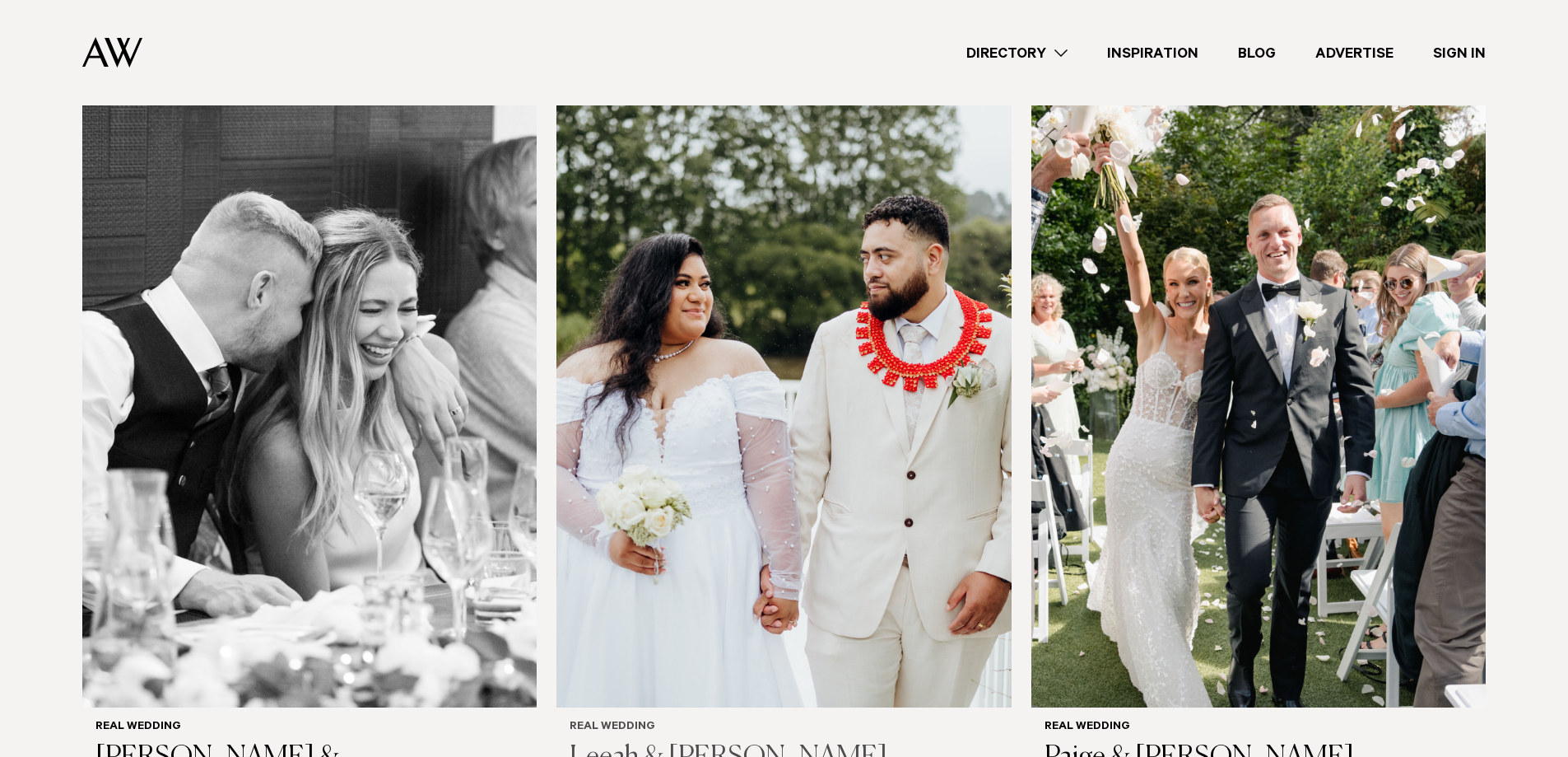
scroll to position [1893, 0]
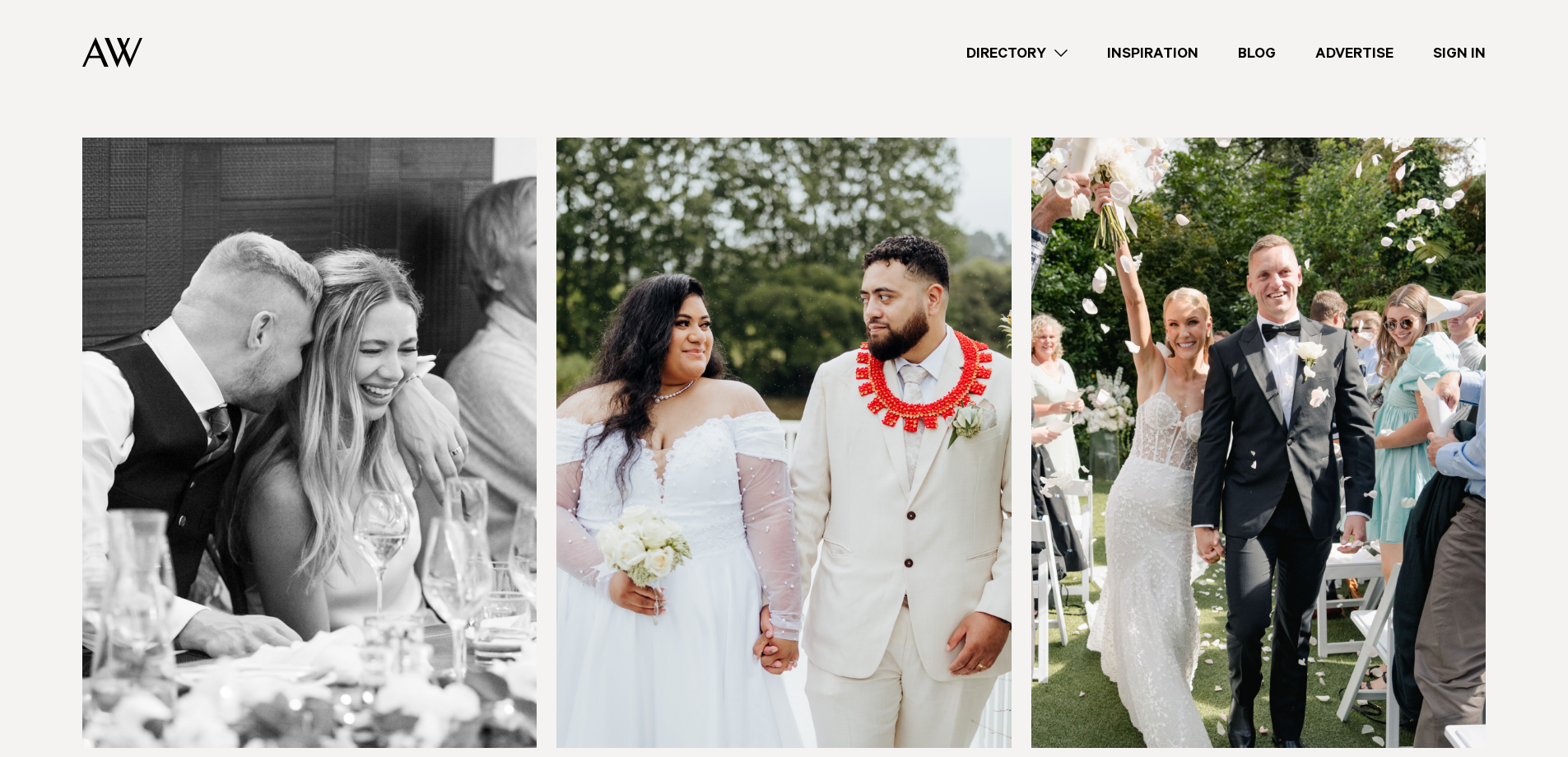
click at [853, 355] on img at bounding box center [784, 443] width 454 height 610
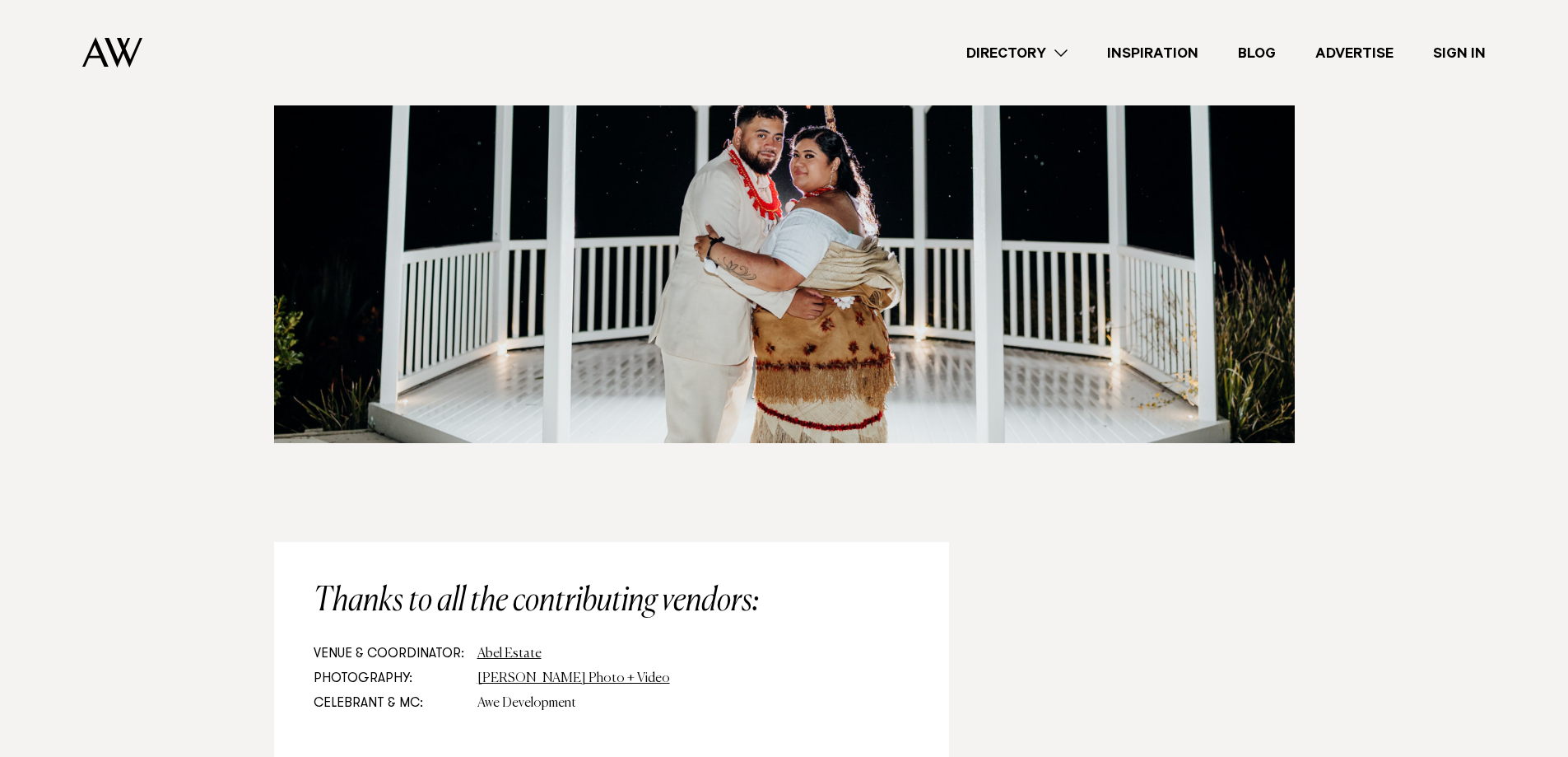
scroll to position [8646, 0]
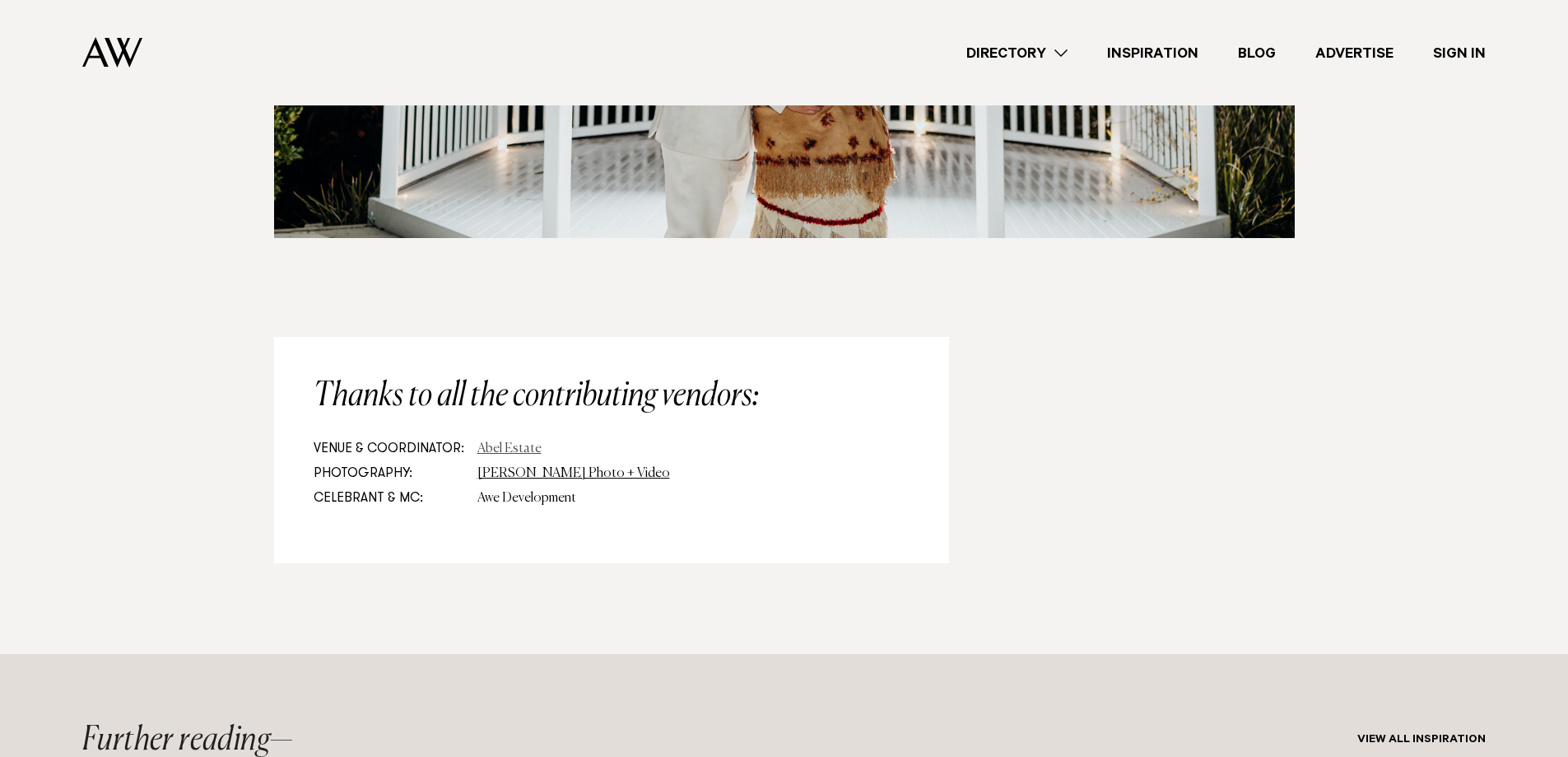
click at [501, 443] on link "Abel Estate" at bounding box center [509, 449] width 64 height 14
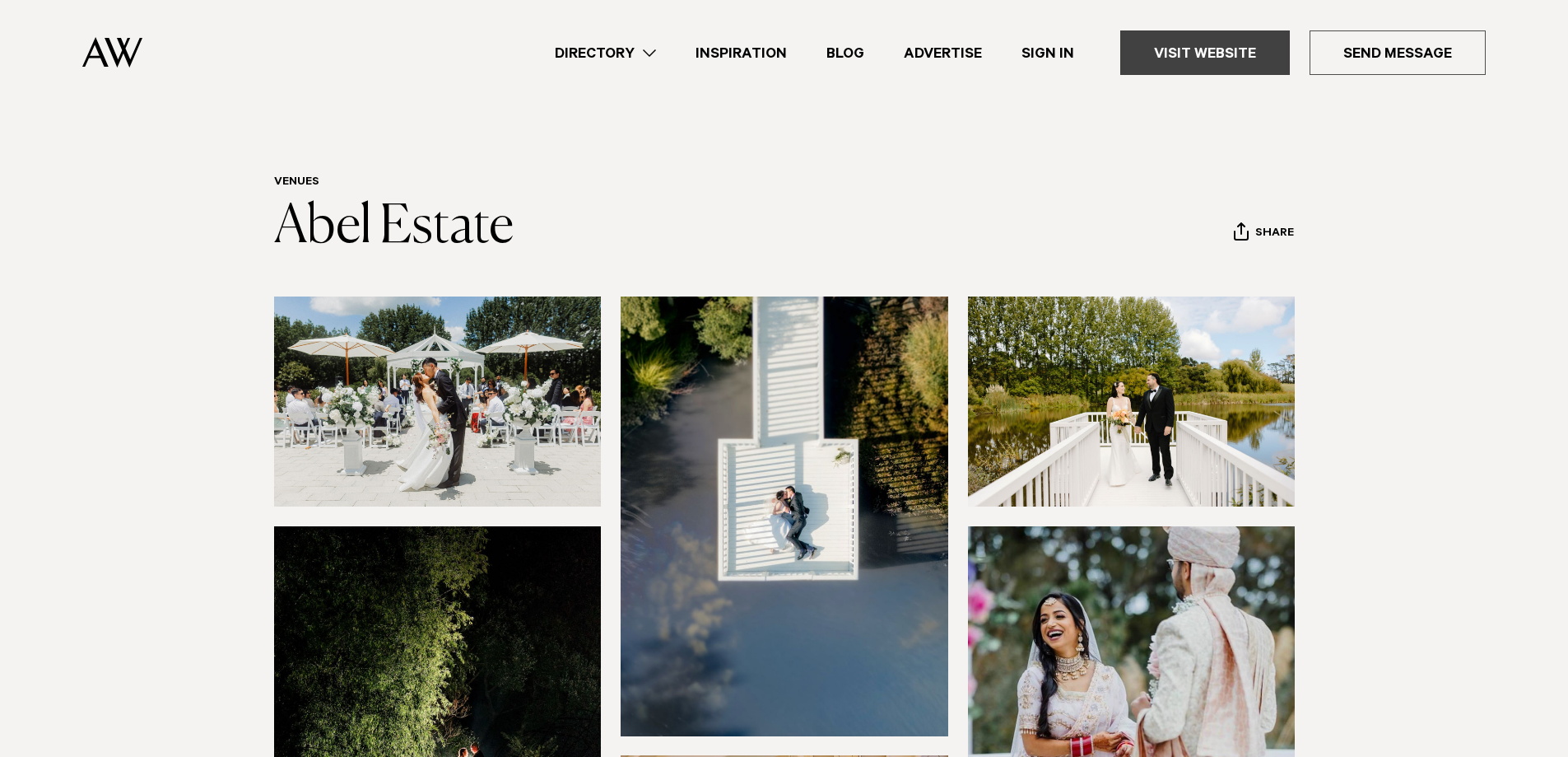
click at [1234, 49] on link "Visit Website" at bounding box center [1205, 52] width 170 height 45
